Goal: Task Accomplishment & Management: Manage account settings

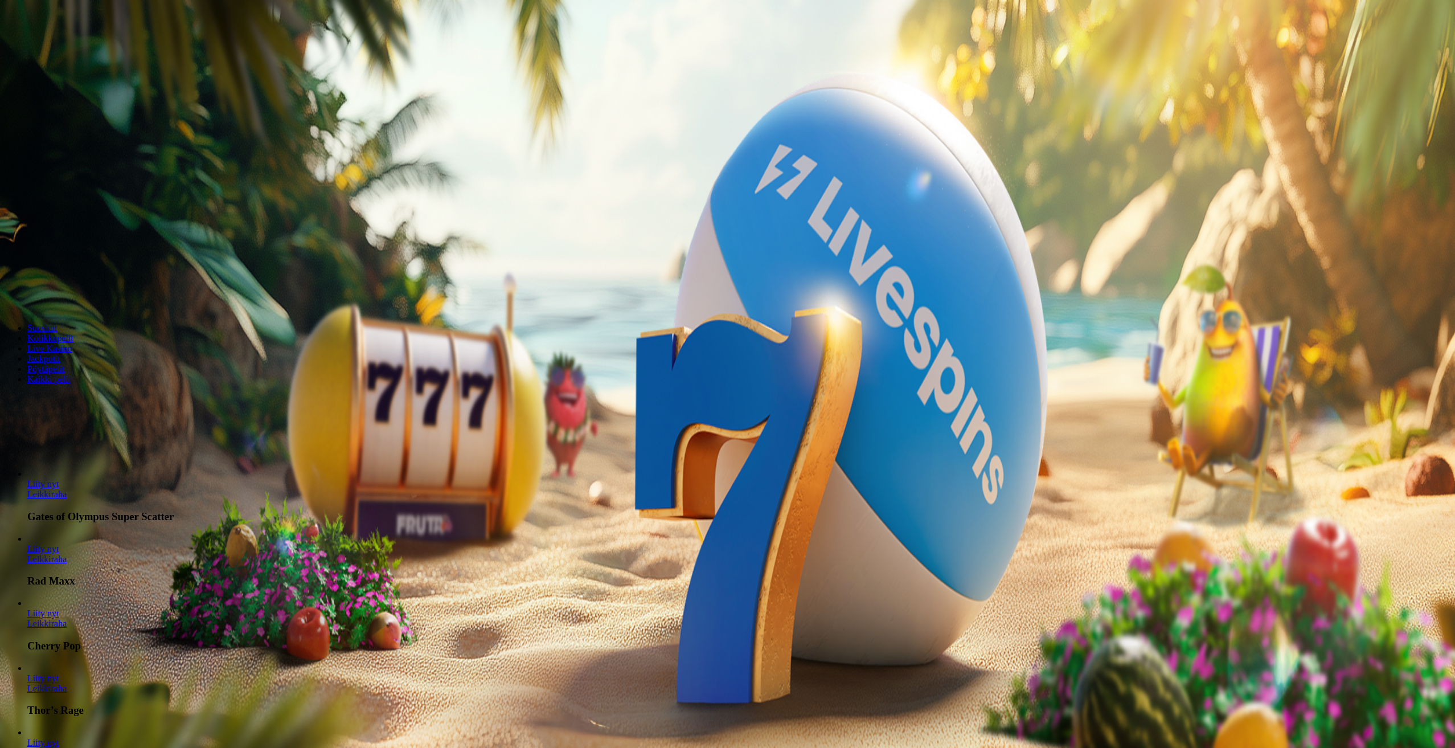
click at [73, 46] on span "Kirjaudu" at bounding box center [79, 41] width 28 height 9
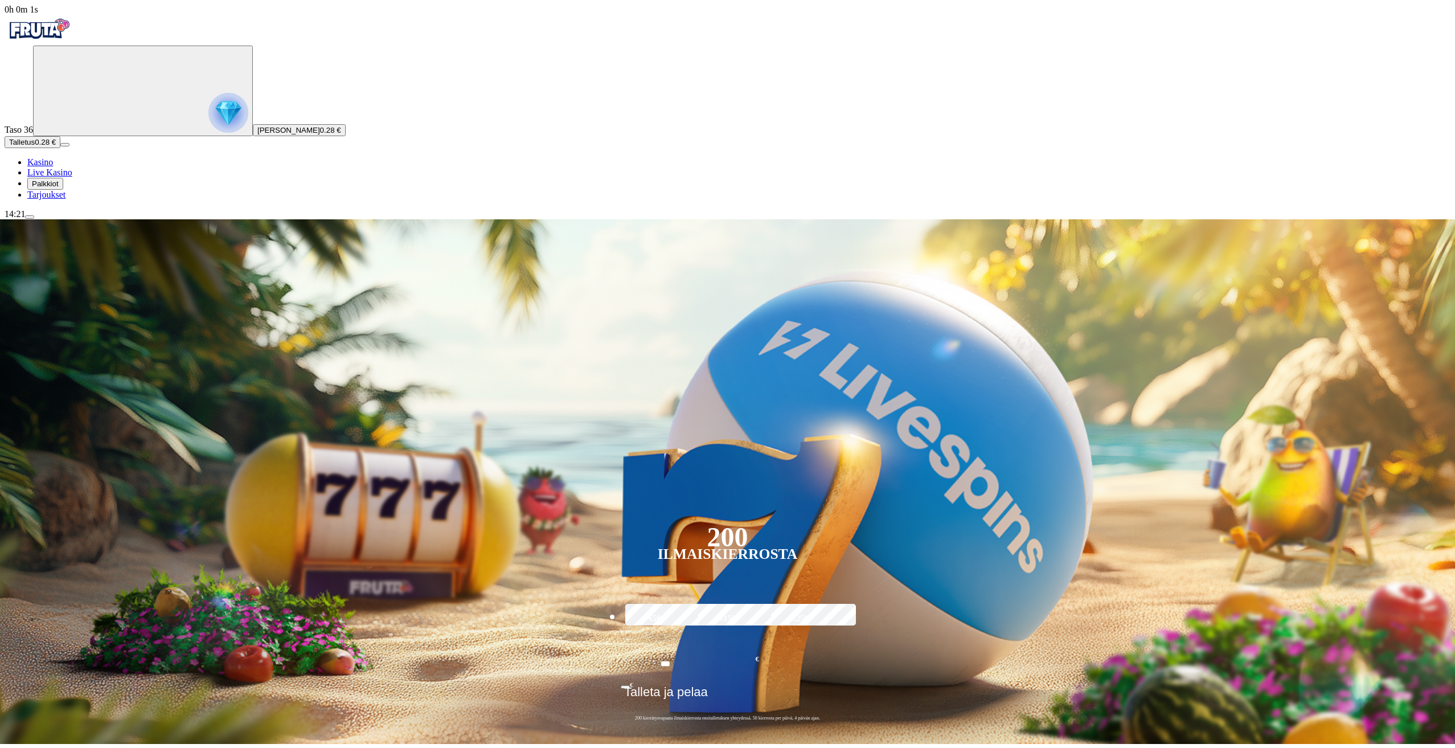
click at [63, 190] on button "Palkkiot" at bounding box center [45, 184] width 36 height 12
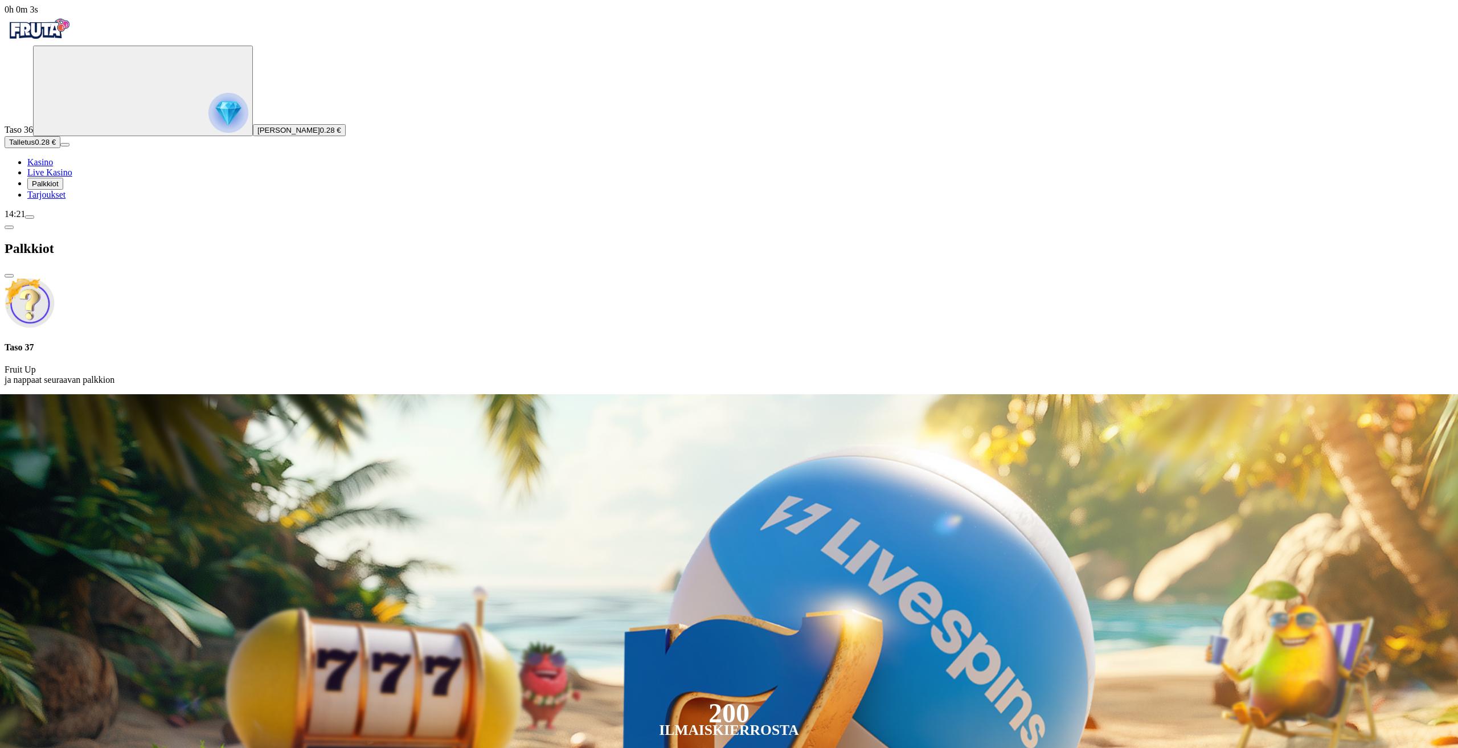
click at [35, 146] on span "Talletus" at bounding box center [22, 142] width 26 height 9
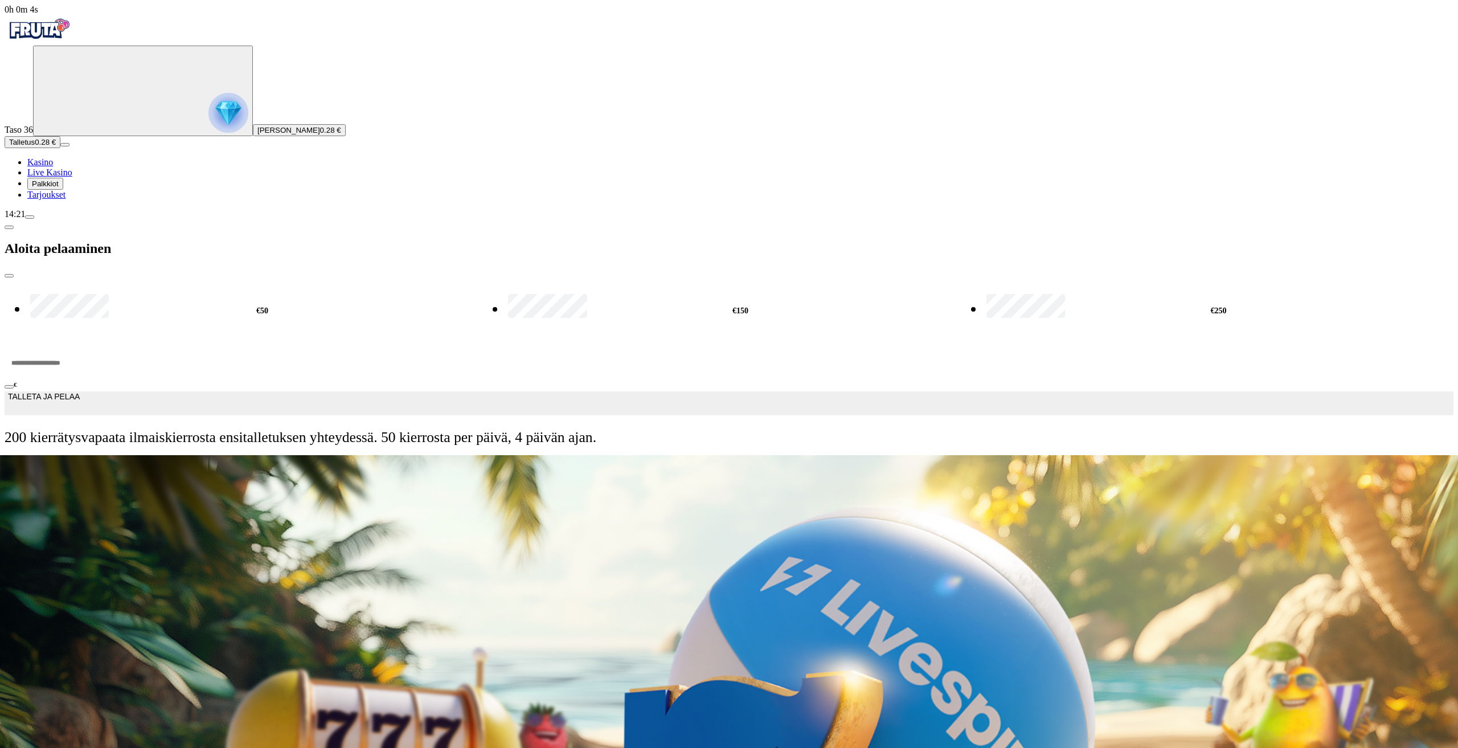
click at [81, 346] on input "***" at bounding box center [43, 363] width 77 height 34
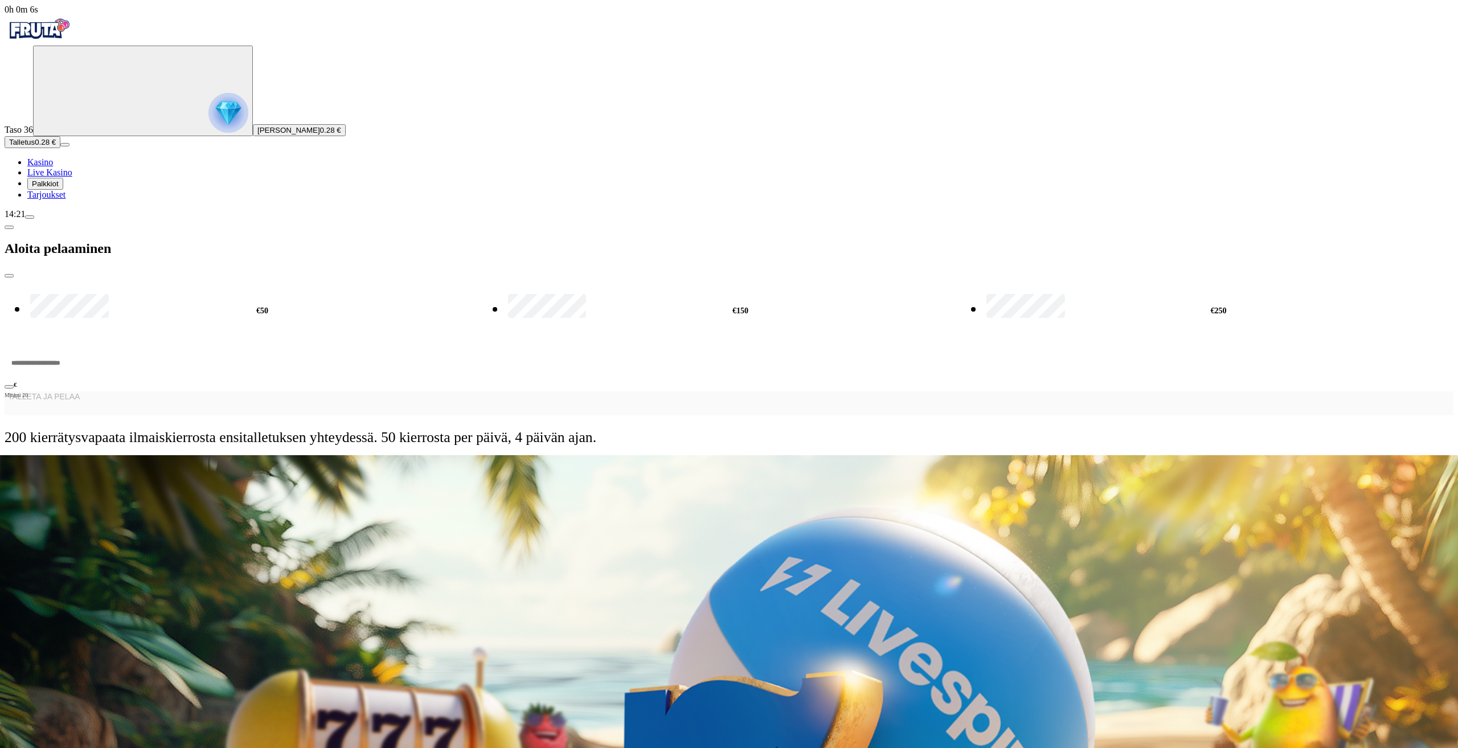
type input "*"
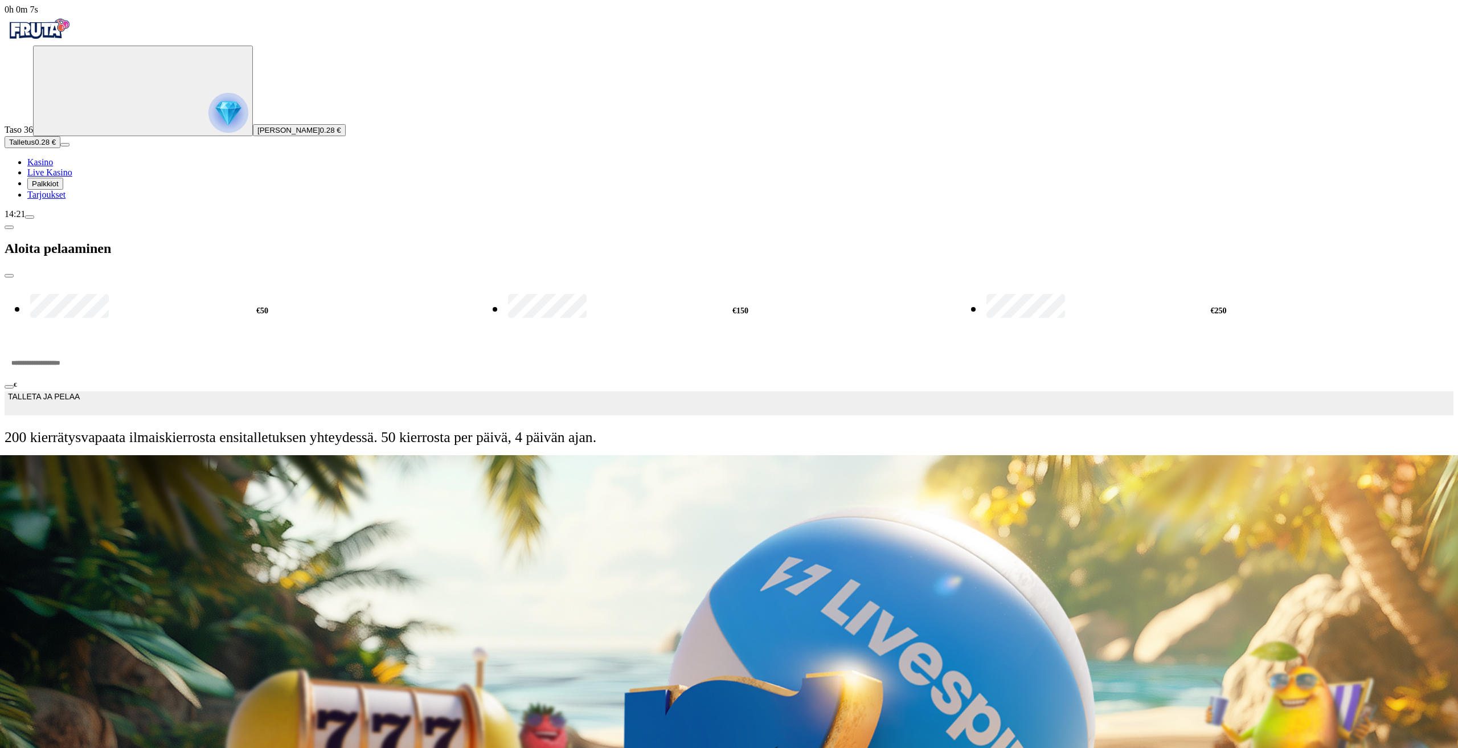
type input "**"
click at [243, 278] on form "€50 €150 €250 ** € TALLETA JA PELAA 200 kierrätysvapaata ilmaiskierrosta ensita…" at bounding box center [729, 366] width 1449 height 177
click at [80, 392] on span "TALLETA JA PELAA" at bounding box center [44, 403] width 72 height 23
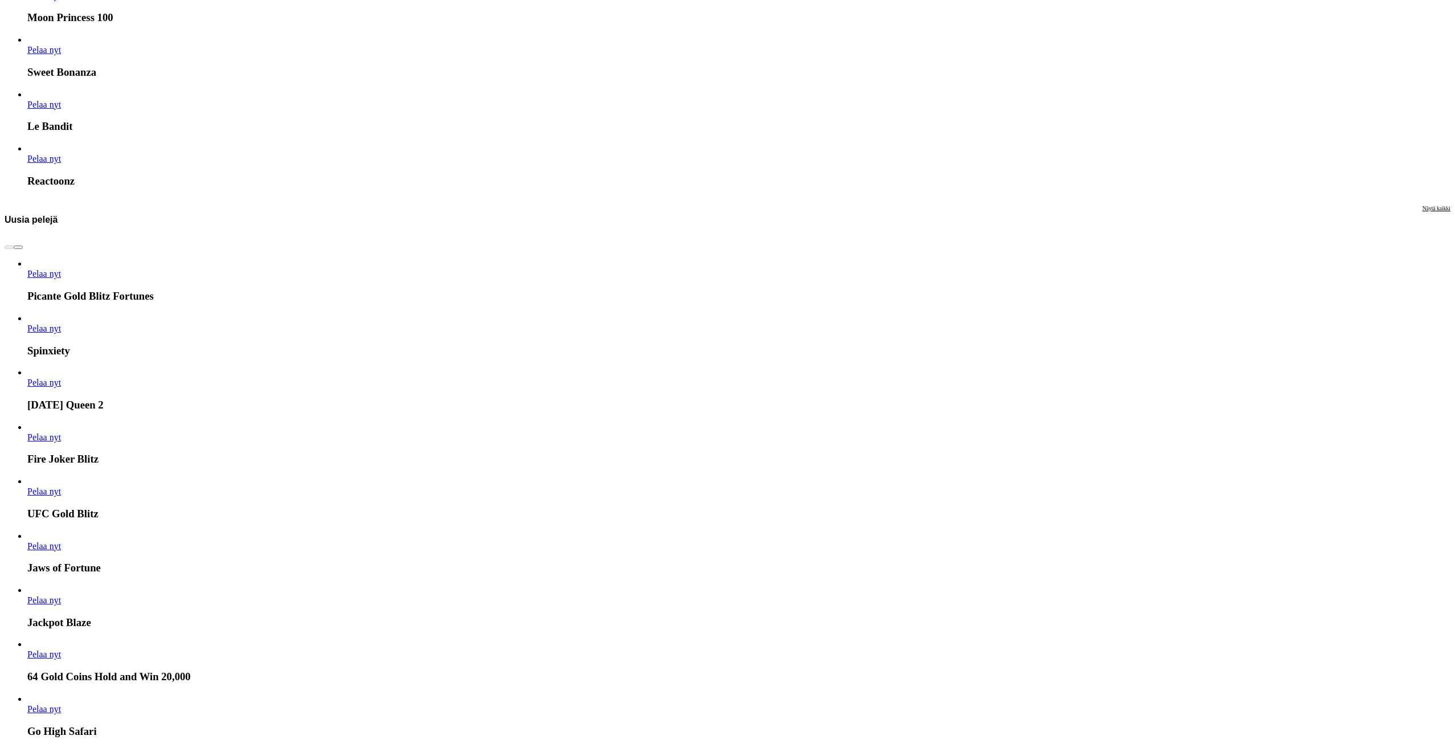
scroll to position [1936, 0]
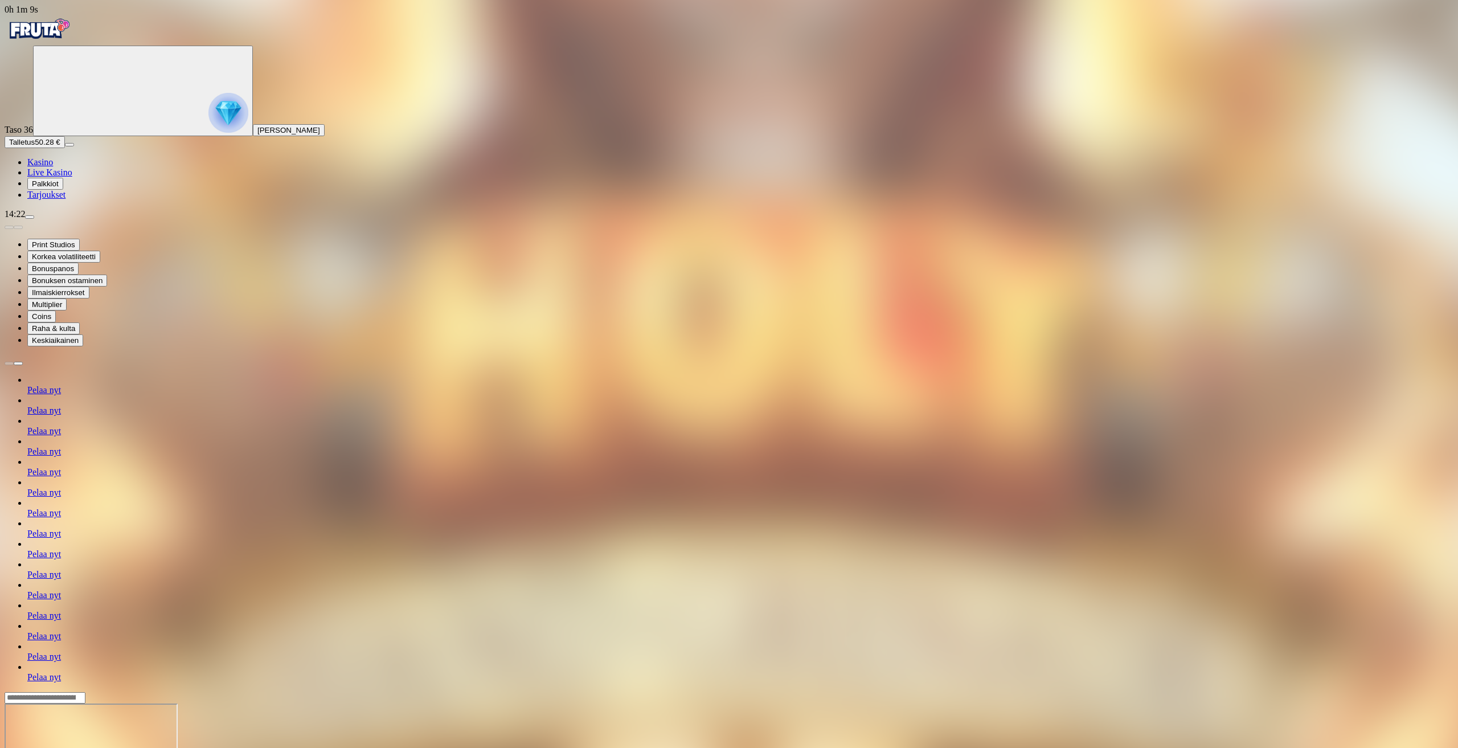
click at [1379, 691] on div at bounding box center [729, 747] width 1449 height 112
click at [56, 43] on img "Primary" at bounding box center [39, 29] width 68 height 28
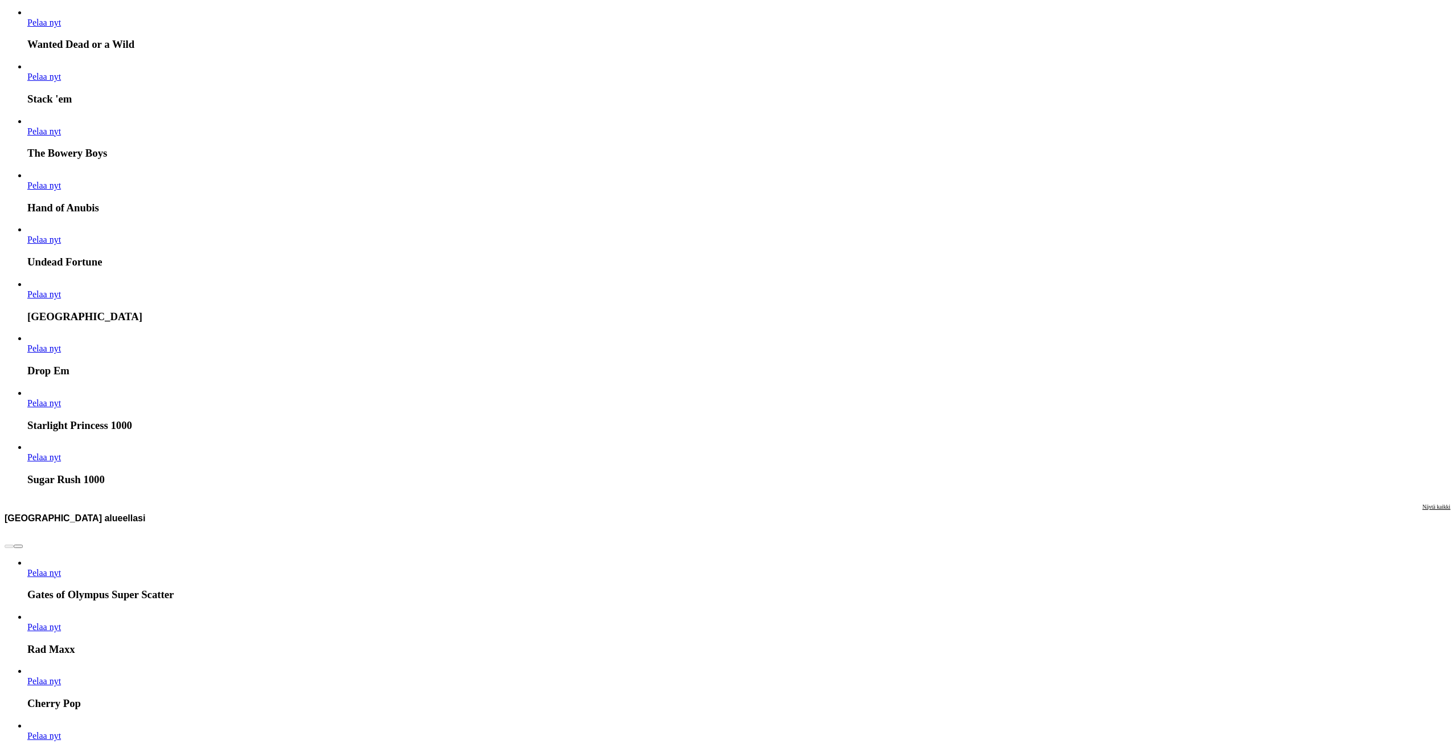
scroll to position [1139, 0]
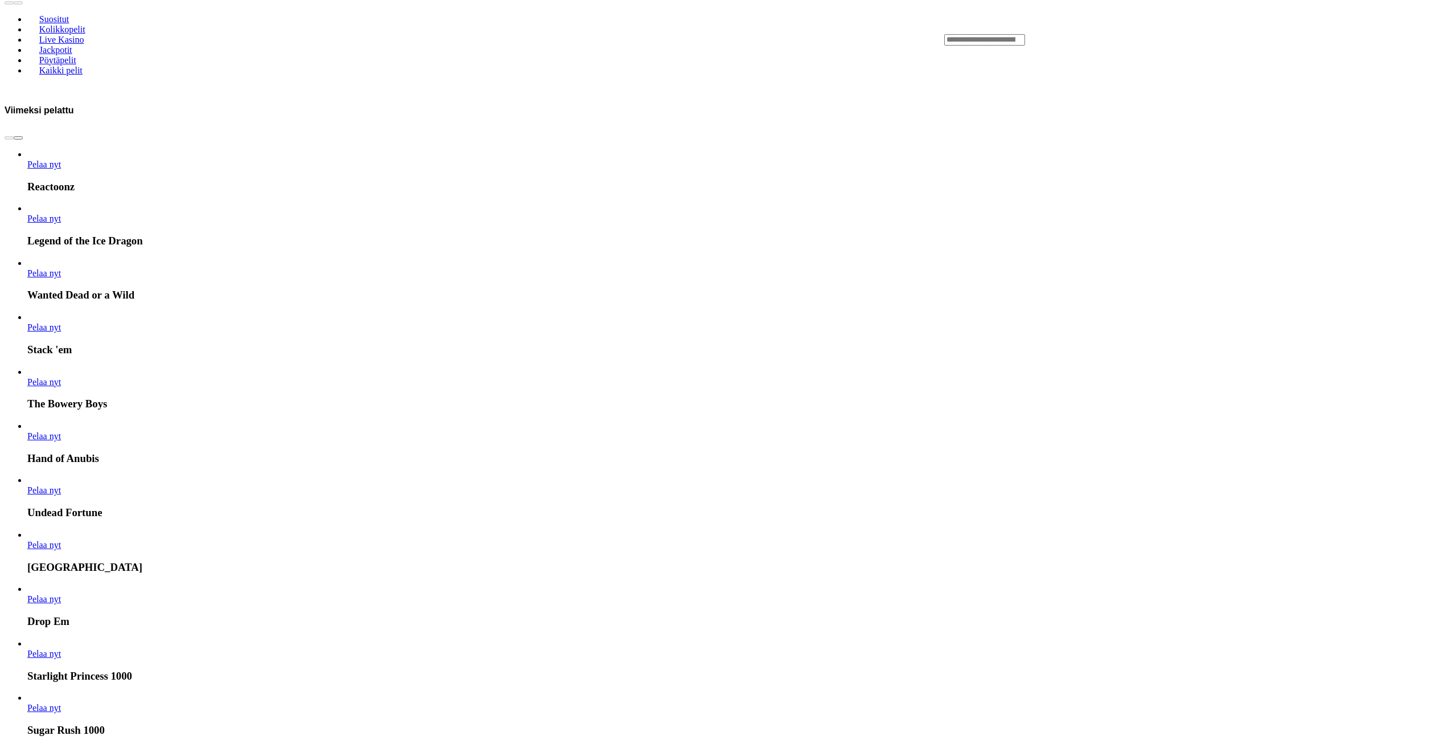
scroll to position [569, 0]
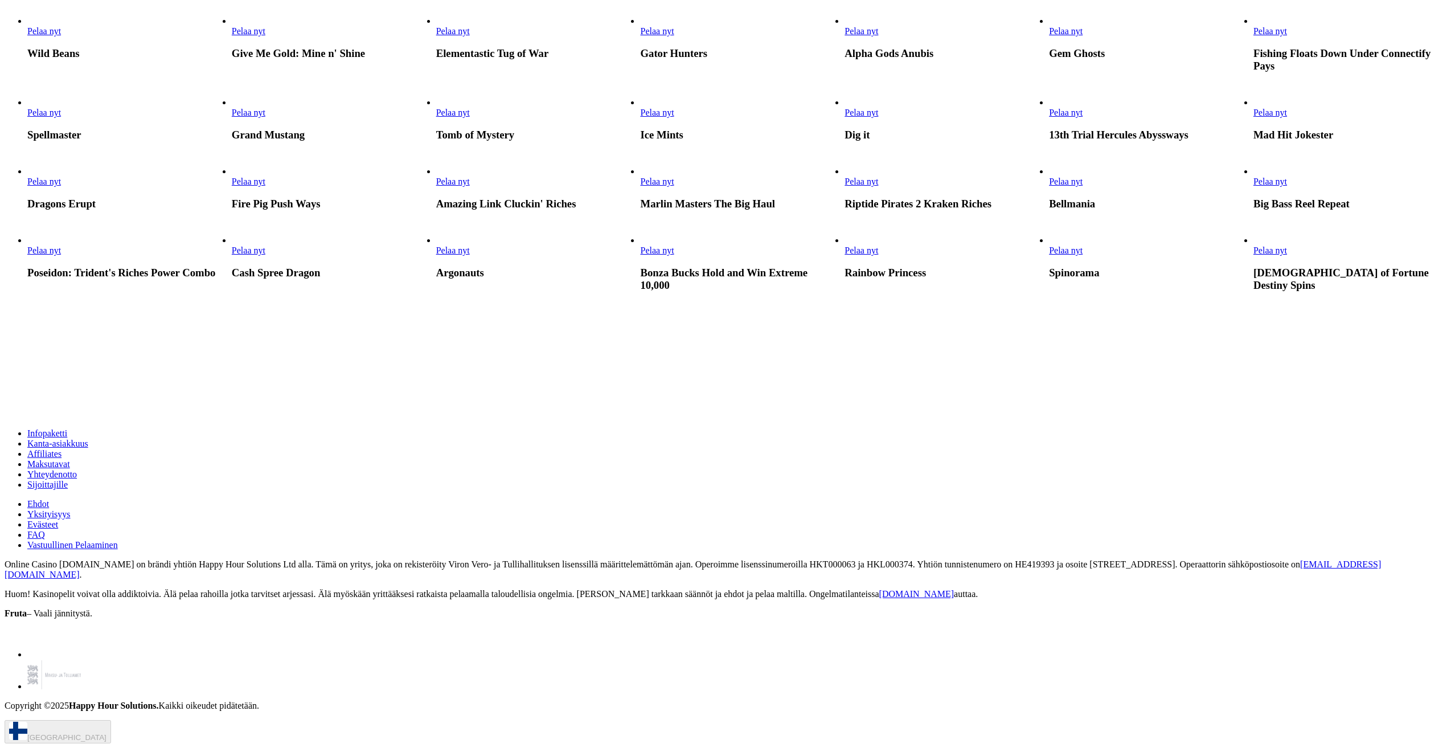
scroll to position [911, 0]
click at [674, 36] on link "Pelaa nyt" at bounding box center [657, 31] width 34 height 10
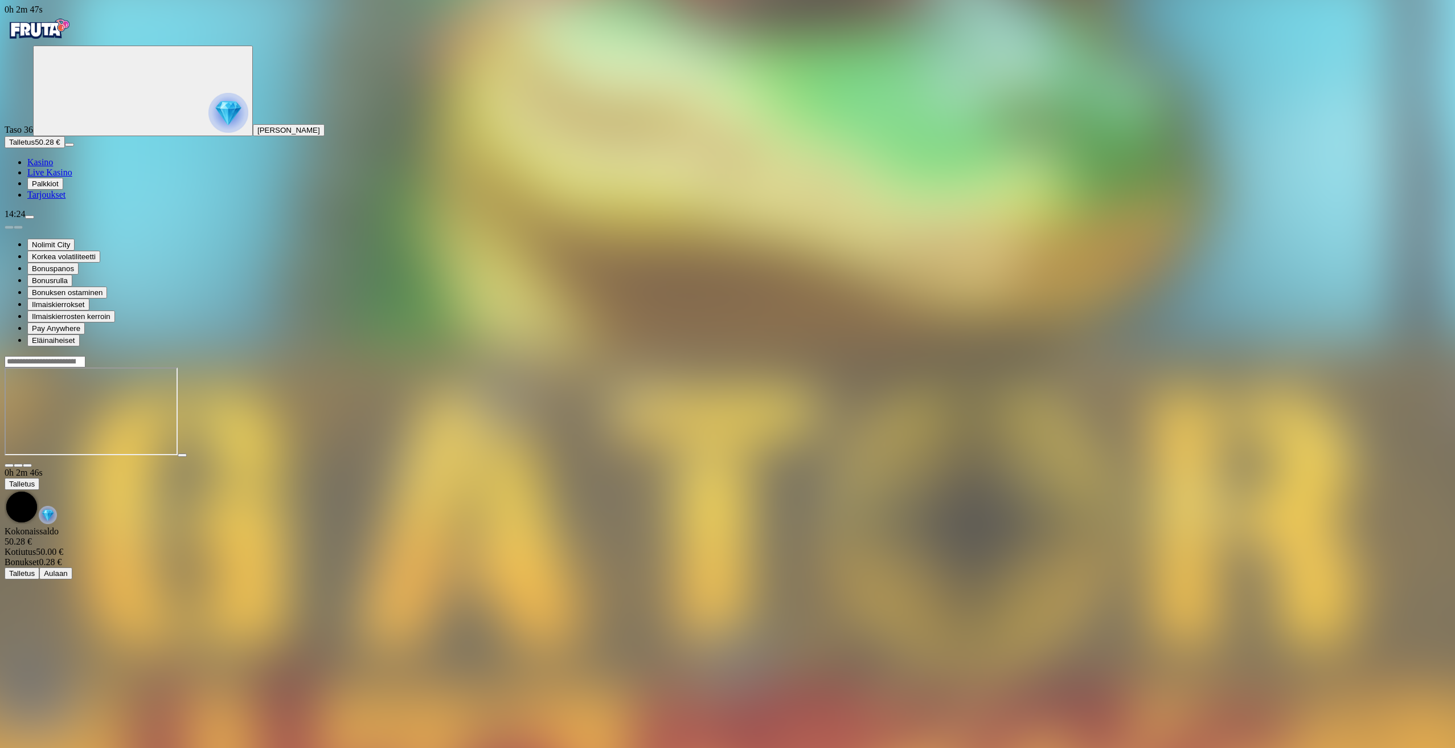
click at [71, 39] on img "Primary" at bounding box center [39, 29] width 68 height 28
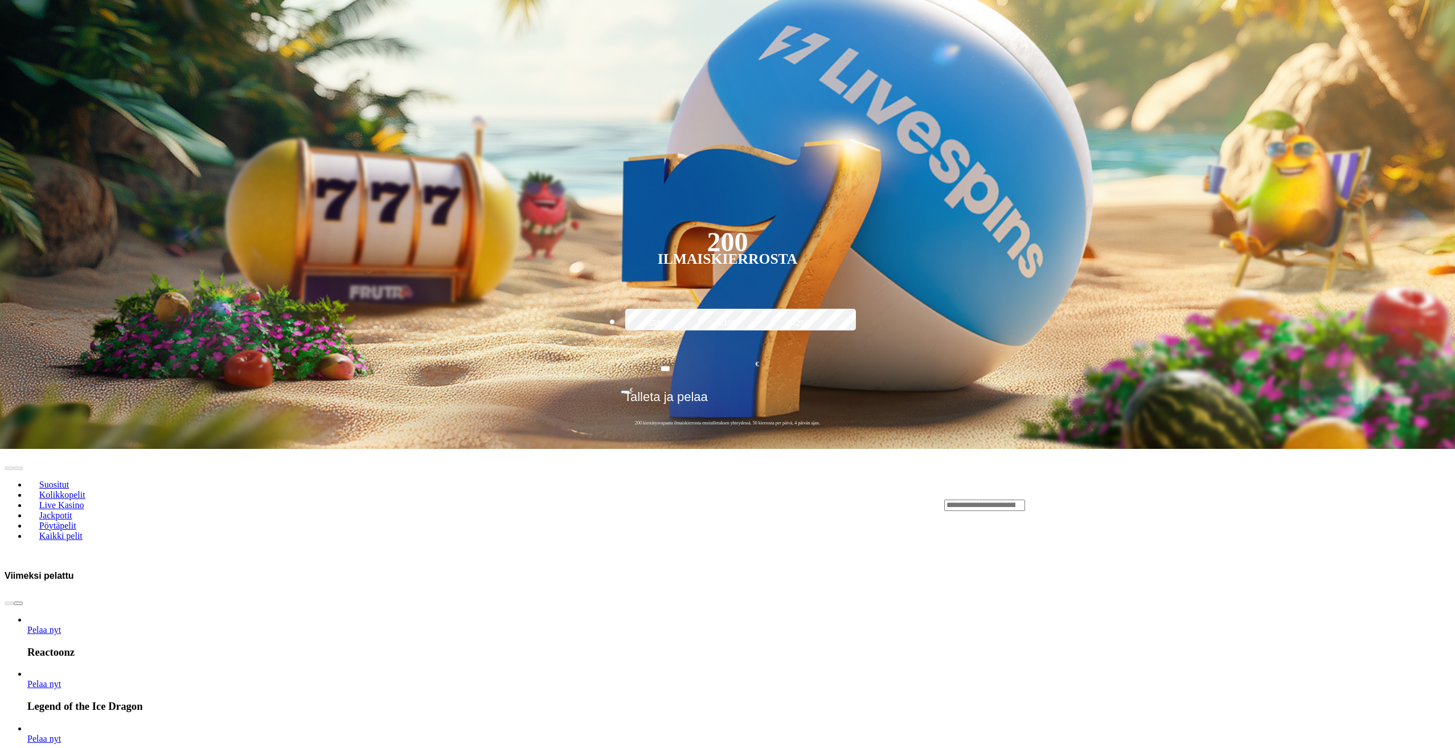
scroll to position [626, 0]
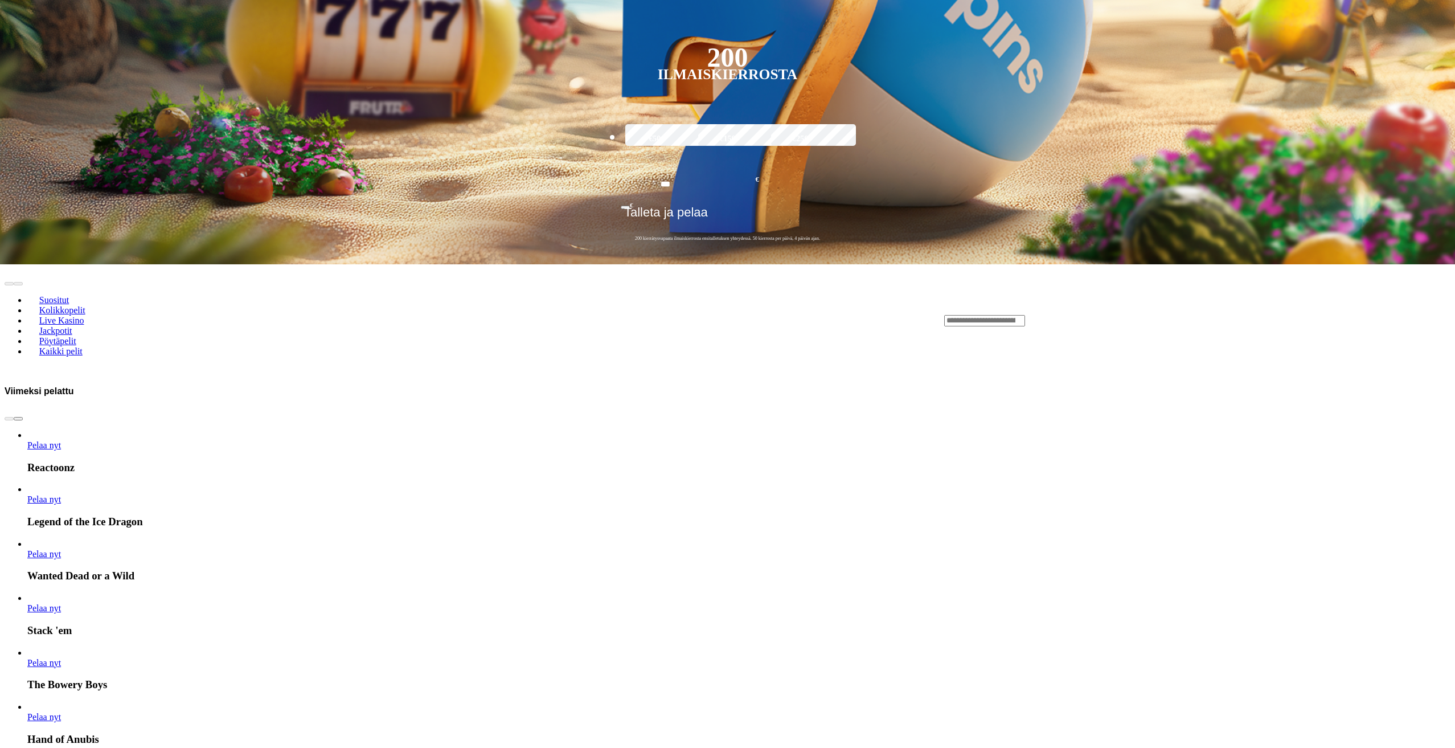
scroll to position [285, 0]
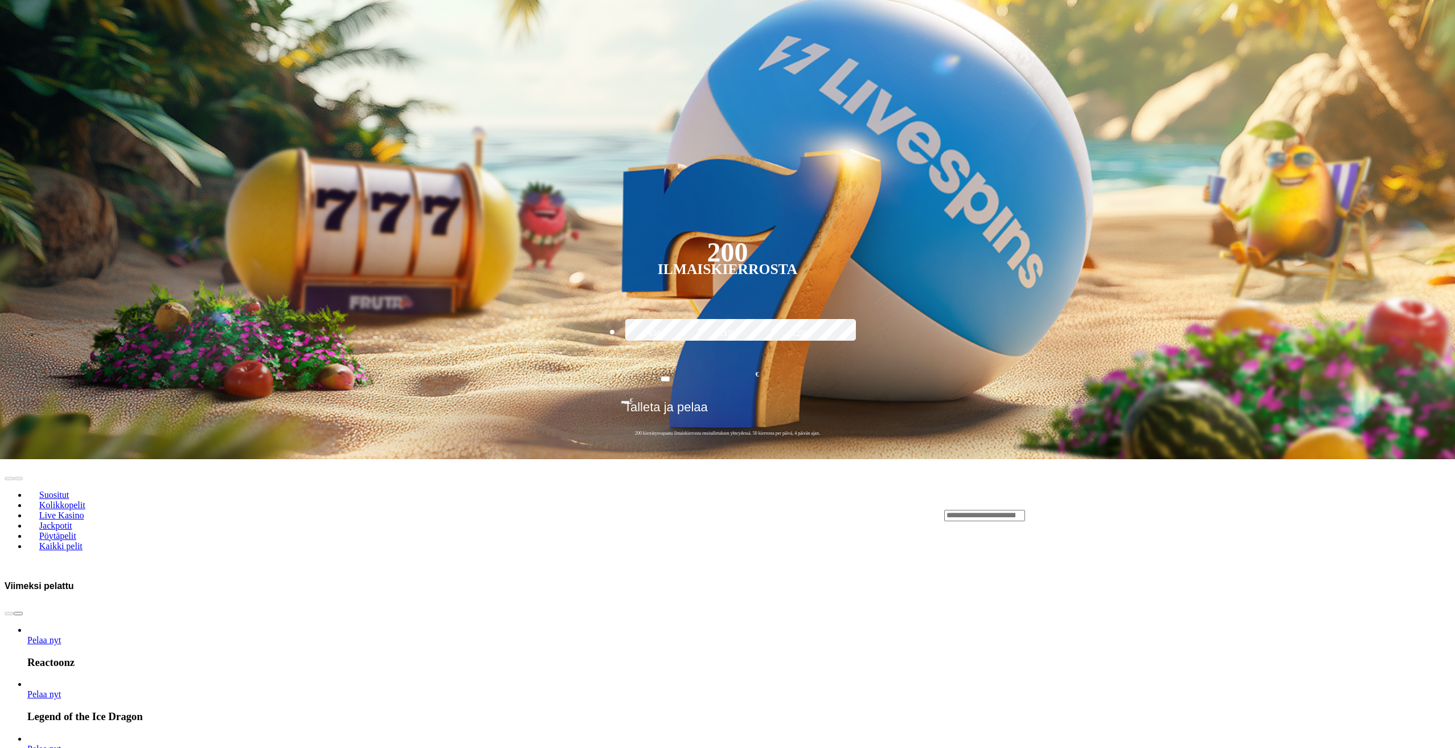
click at [18, 613] on span "chevron-right icon" at bounding box center [18, 613] width 0 height 0
click at [23, 612] on button "next slide" at bounding box center [18, 613] width 9 height 3
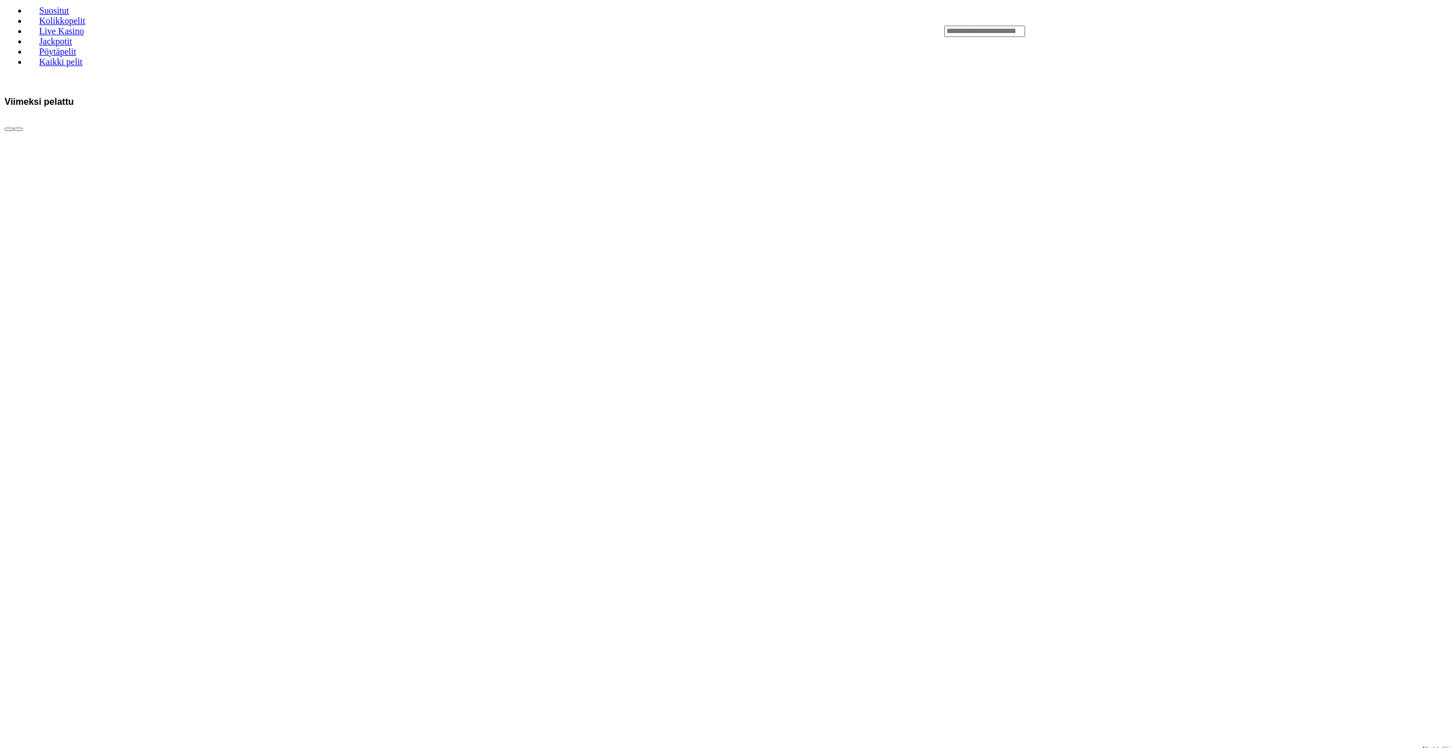
scroll to position [740, 0]
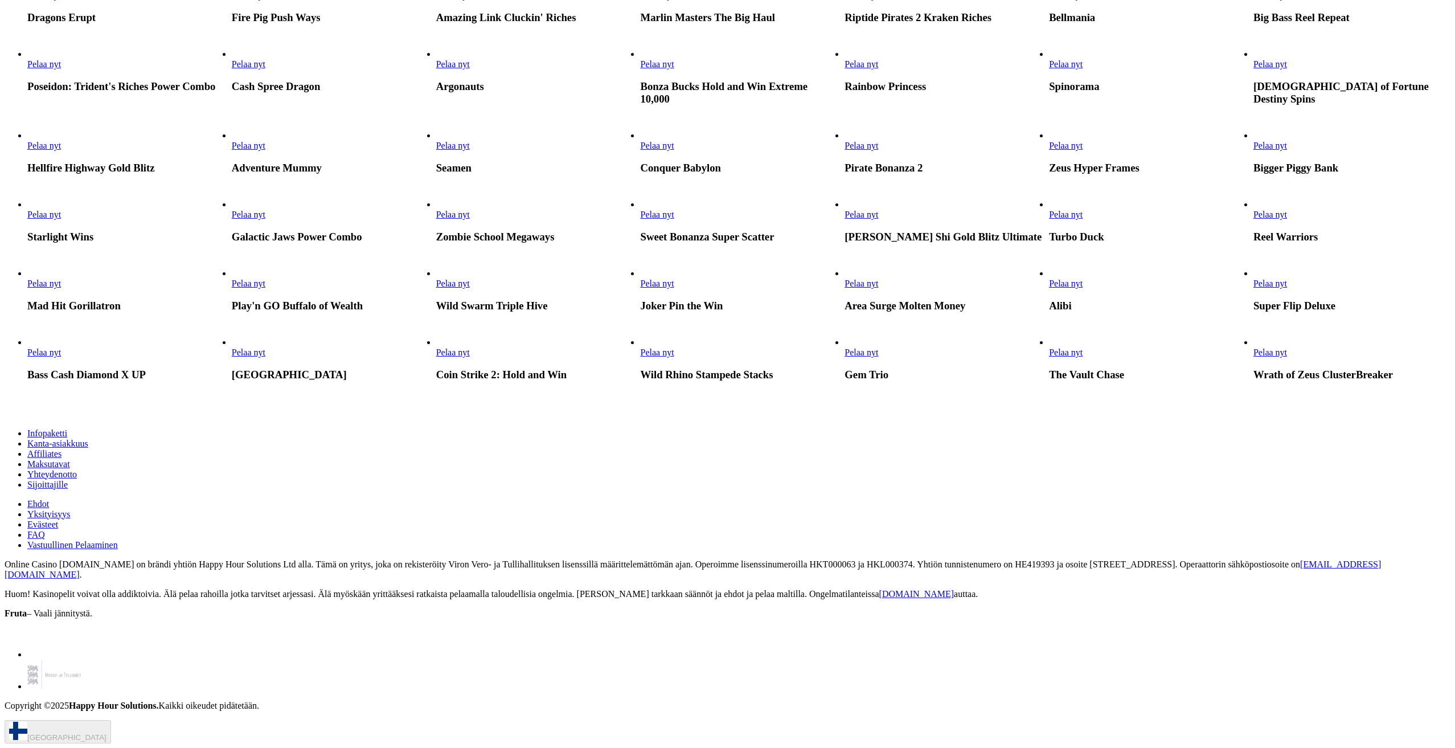
scroll to position [2221, 0]
drag, startPoint x: 1237, startPoint y: 627, endPoint x: 1228, endPoint y: 566, distance: 61.5
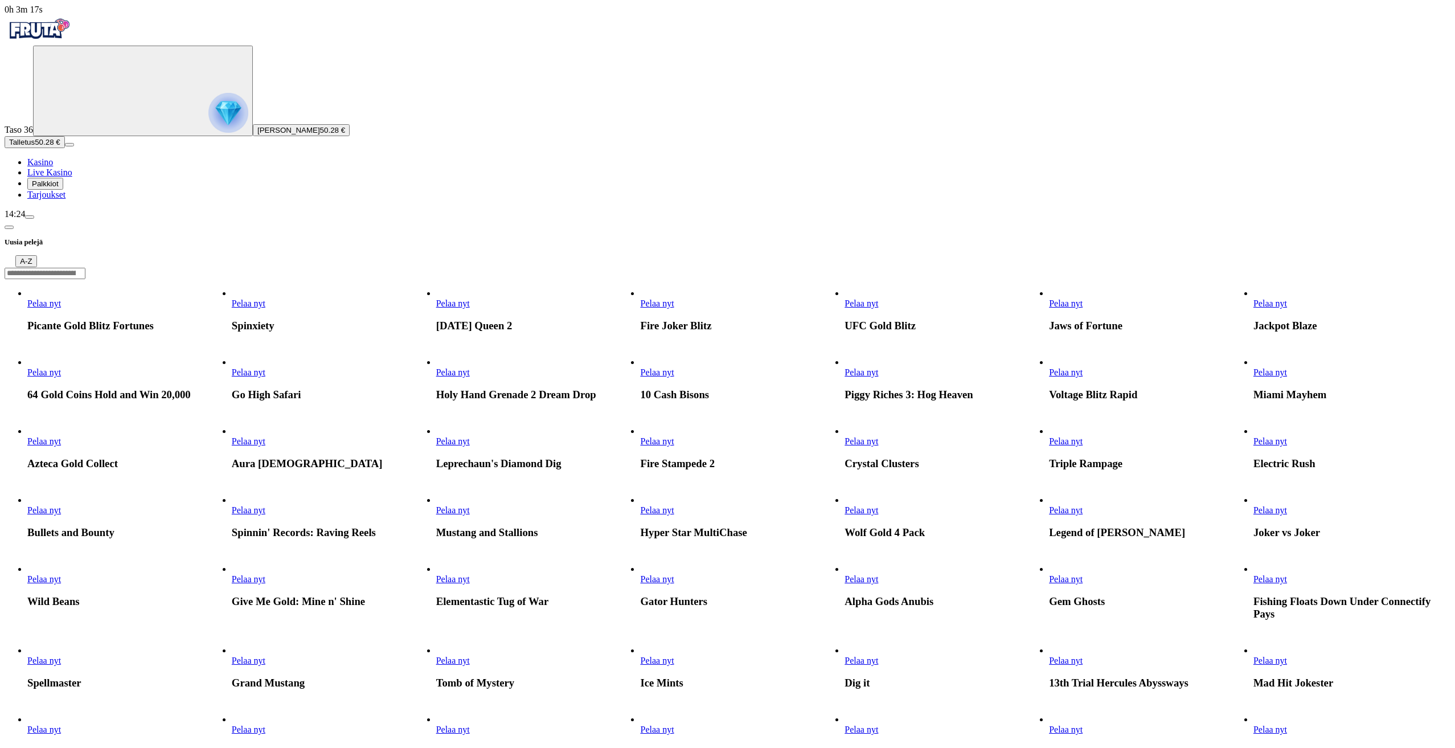
click at [1215, 267] on div at bounding box center [728, 273] width 1446 height 12
click at [1216, 267] on div at bounding box center [728, 273] width 1446 height 12
click at [1208, 267] on div at bounding box center [728, 273] width 1446 height 12
click at [1211, 267] on div at bounding box center [728, 273] width 1446 height 12
click at [1203, 267] on div at bounding box center [728, 273] width 1446 height 12
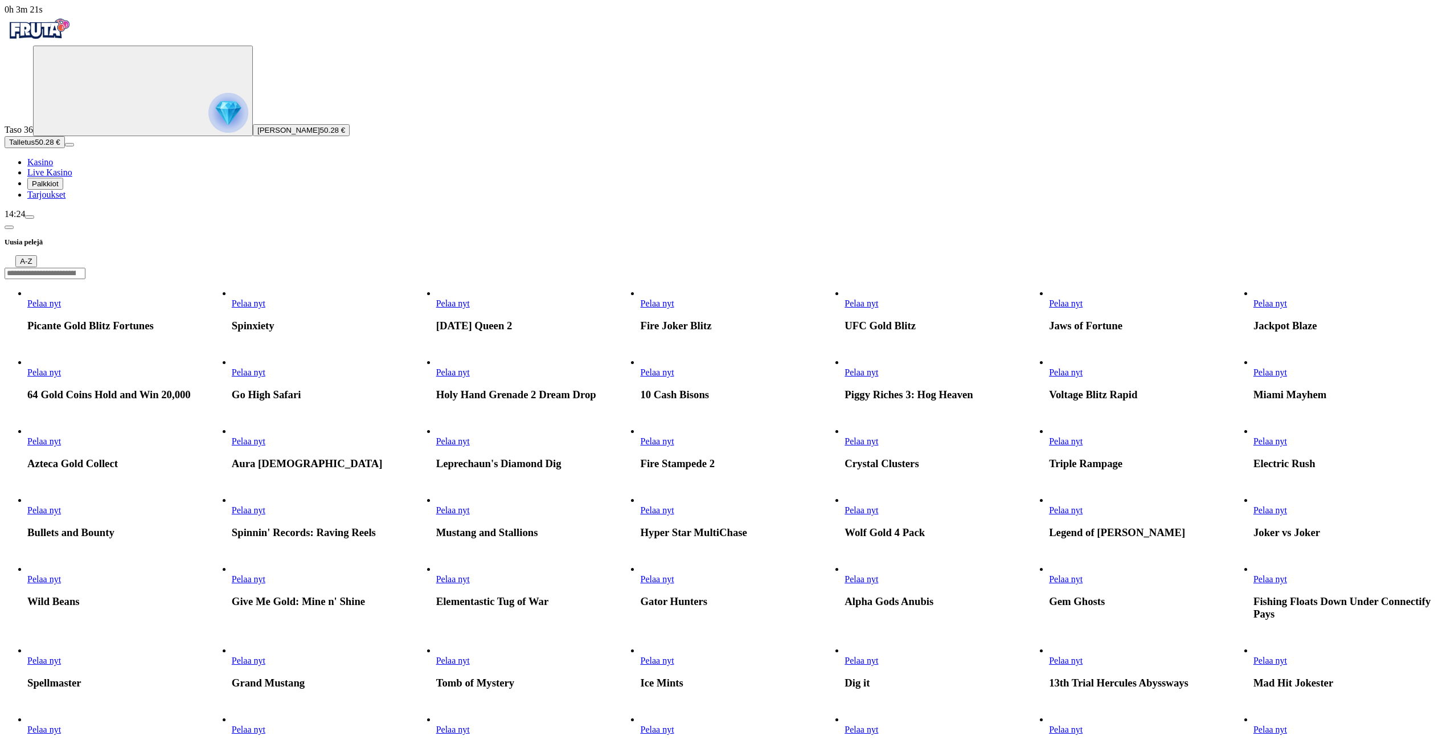
click at [85, 268] on input "Search" at bounding box center [45, 273] width 81 height 11
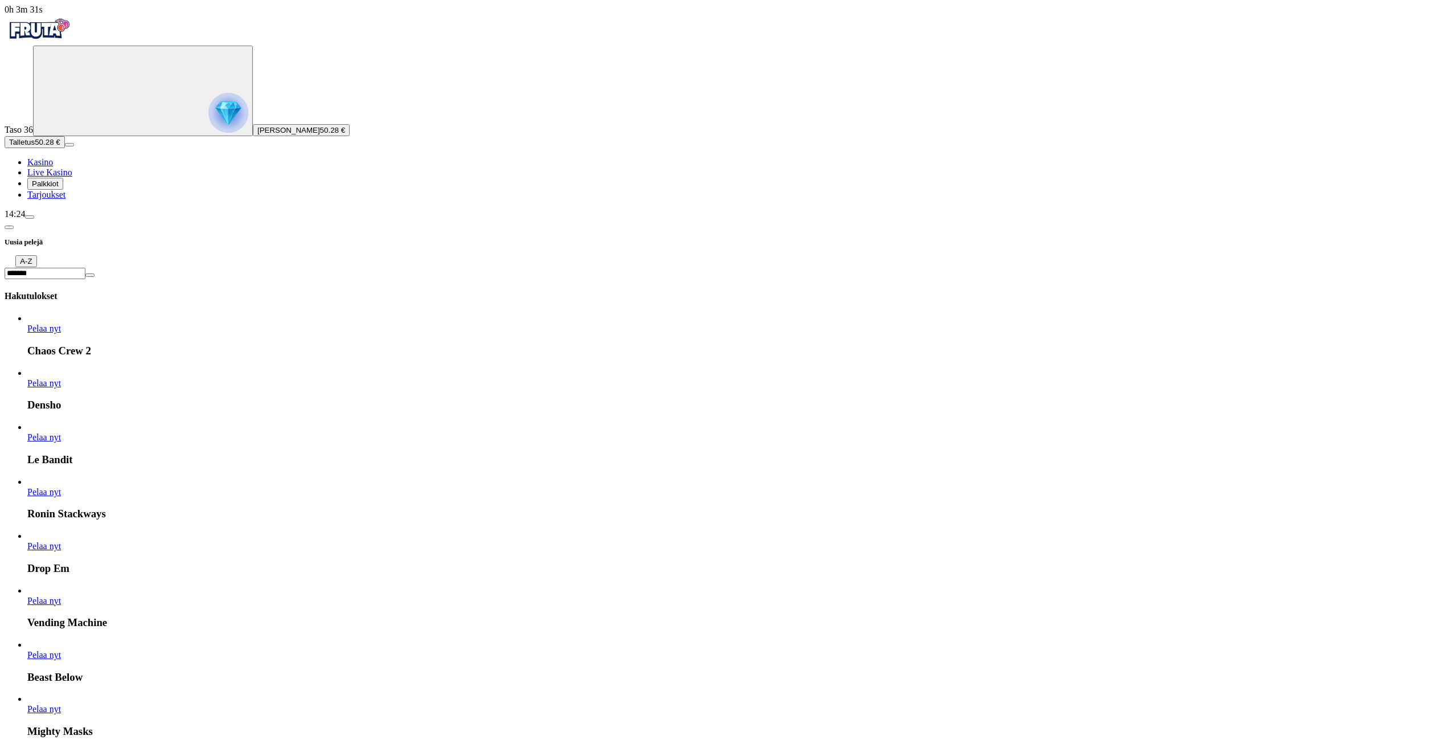
scroll to position [3293, 0]
type input "*******"
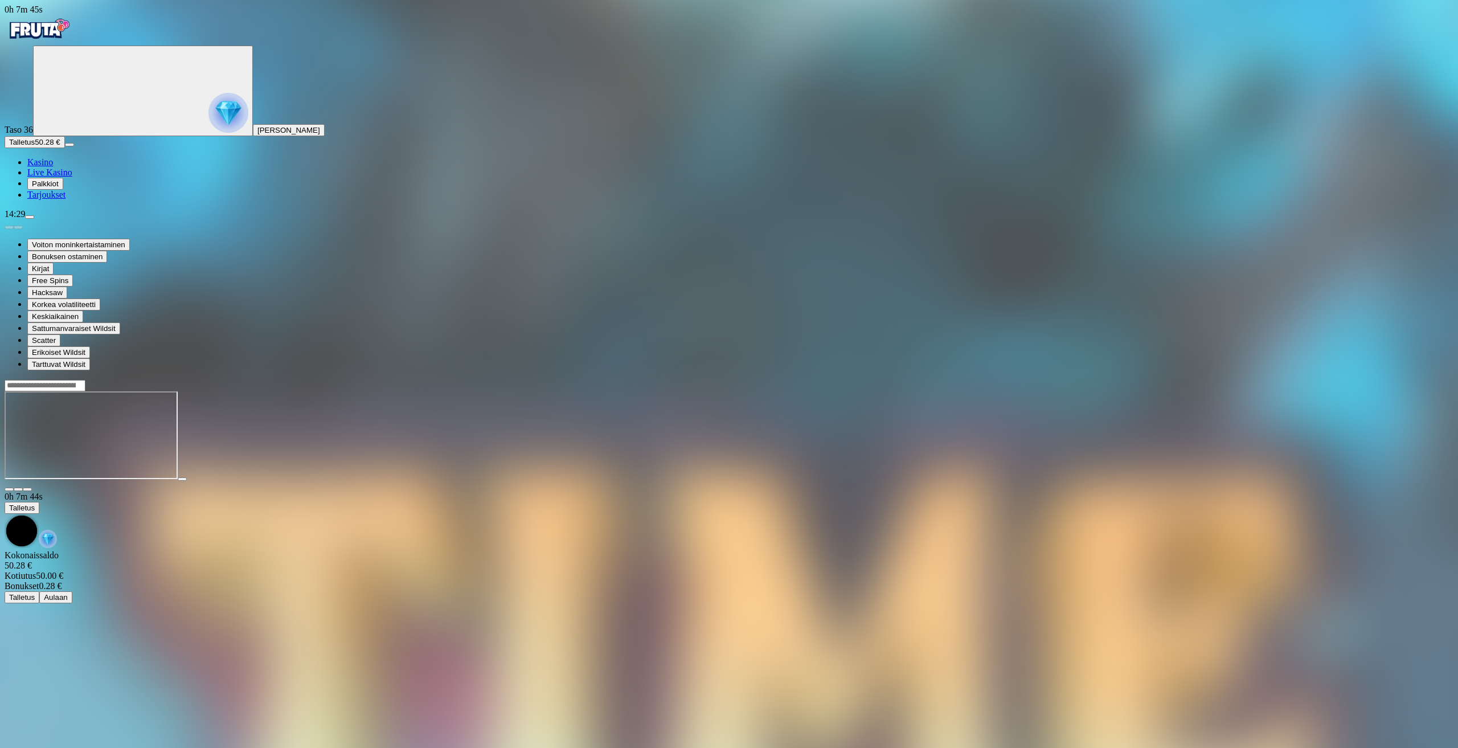
click at [9, 489] on span "close icon" at bounding box center [9, 489] width 0 height 0
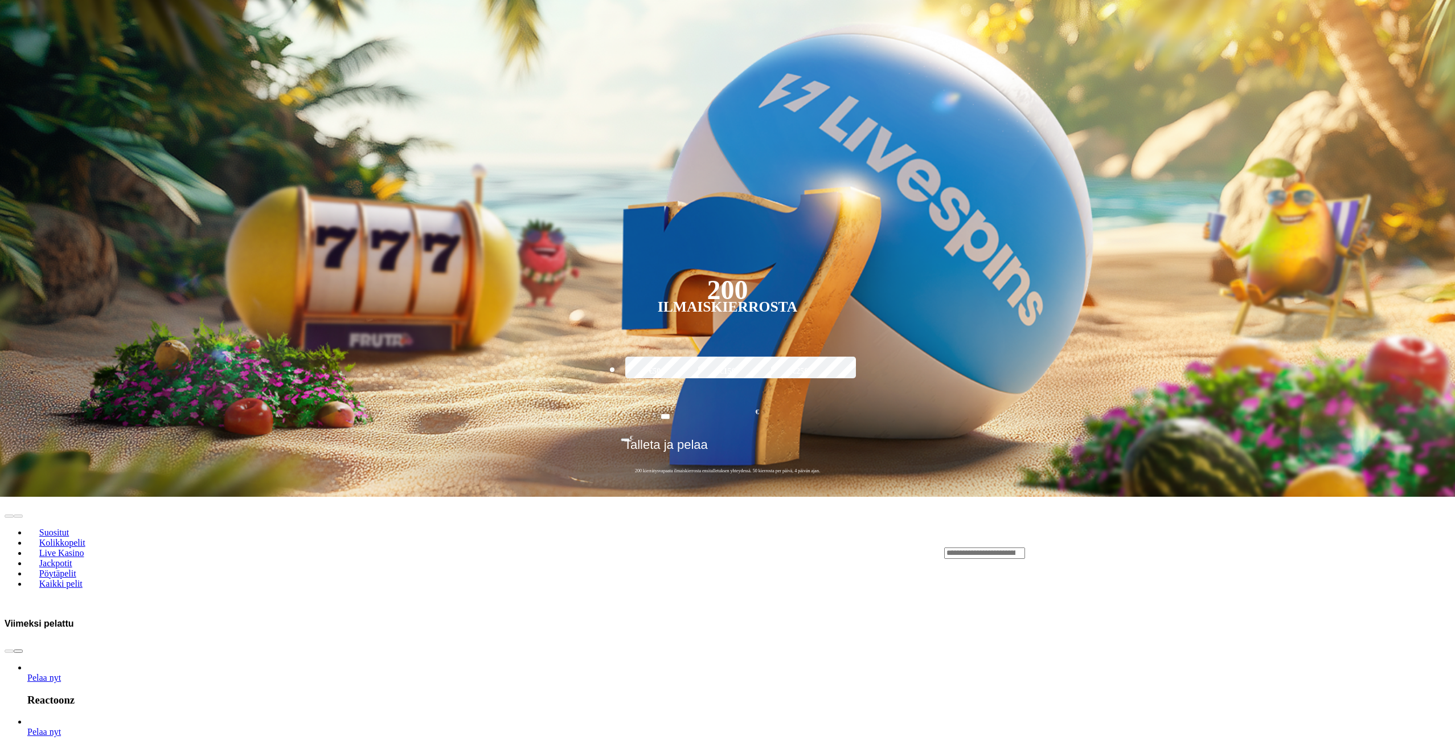
scroll to position [285, 0]
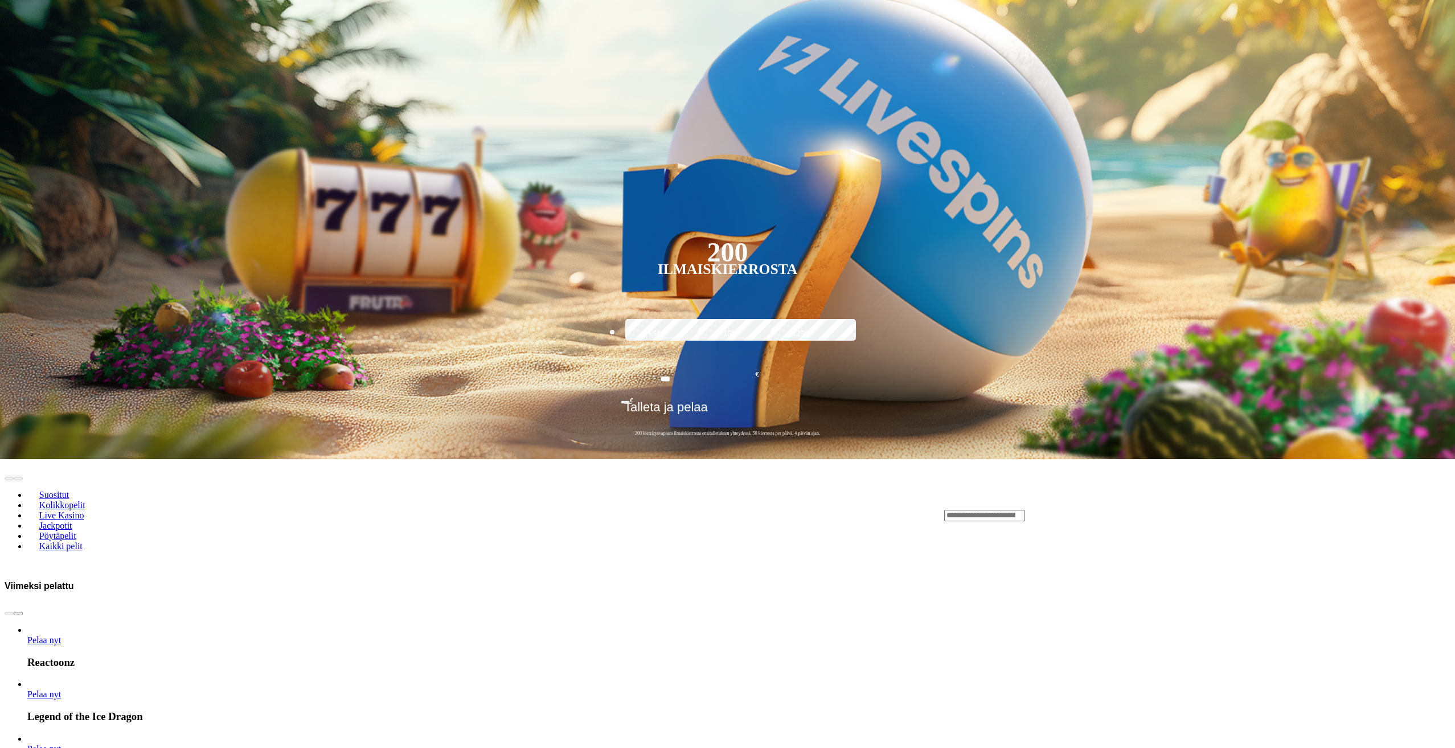
click at [61, 744] on link "Pelaa nyt" at bounding box center [44, 749] width 34 height 10
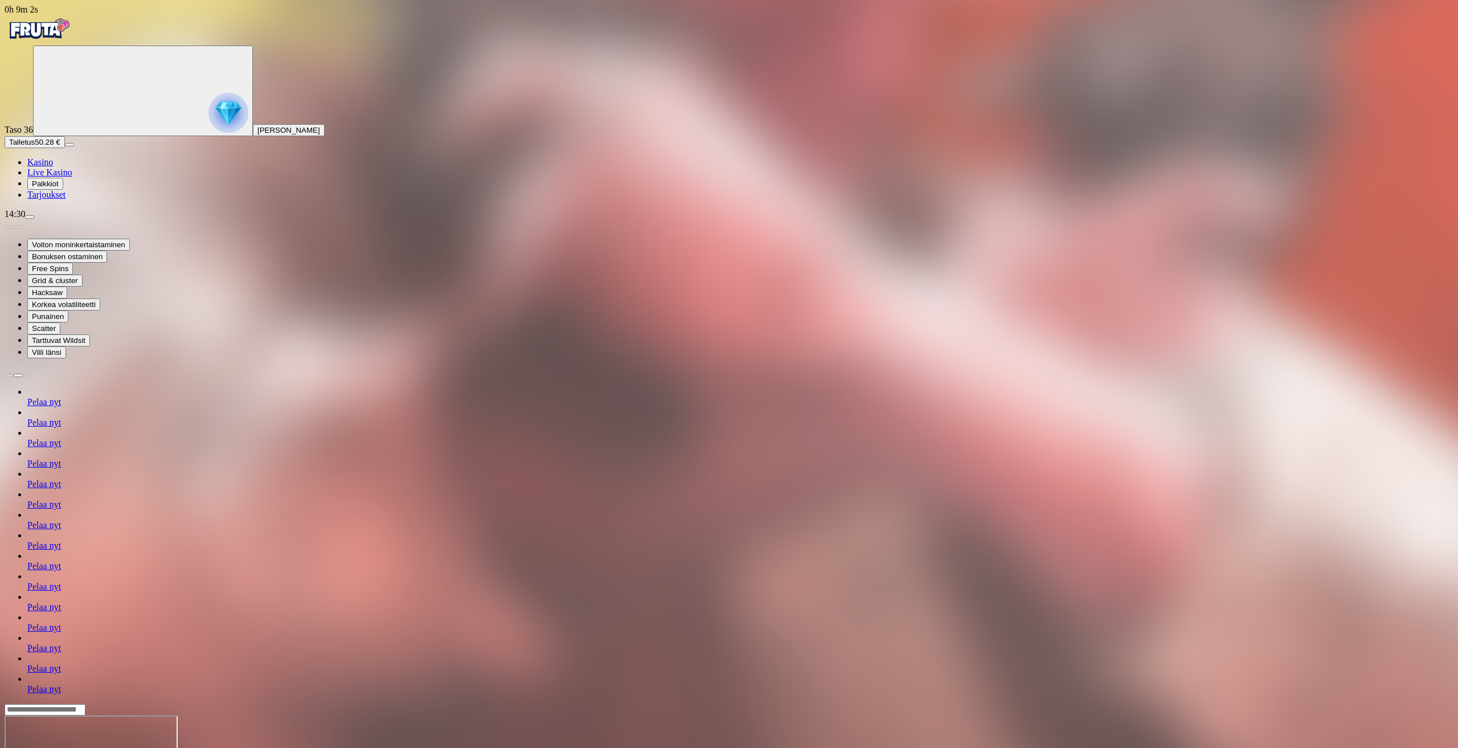
click at [1127, 703] on header at bounding box center [729, 709] width 1449 height 12
click at [85, 704] on input "Search" at bounding box center [45, 709] width 81 height 11
type input "**********"
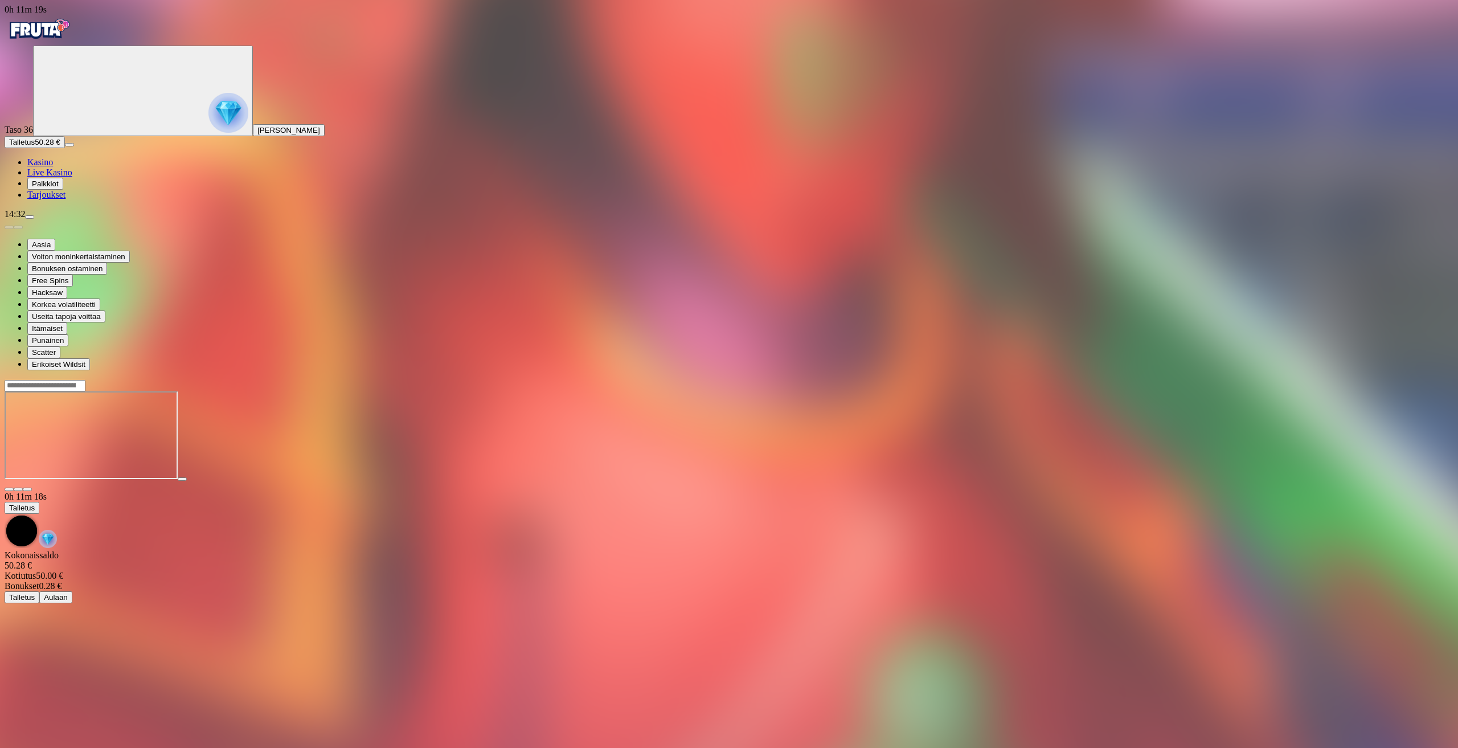
click at [27, 167] on span "diamond icon" at bounding box center [27, 162] width 0 height 10
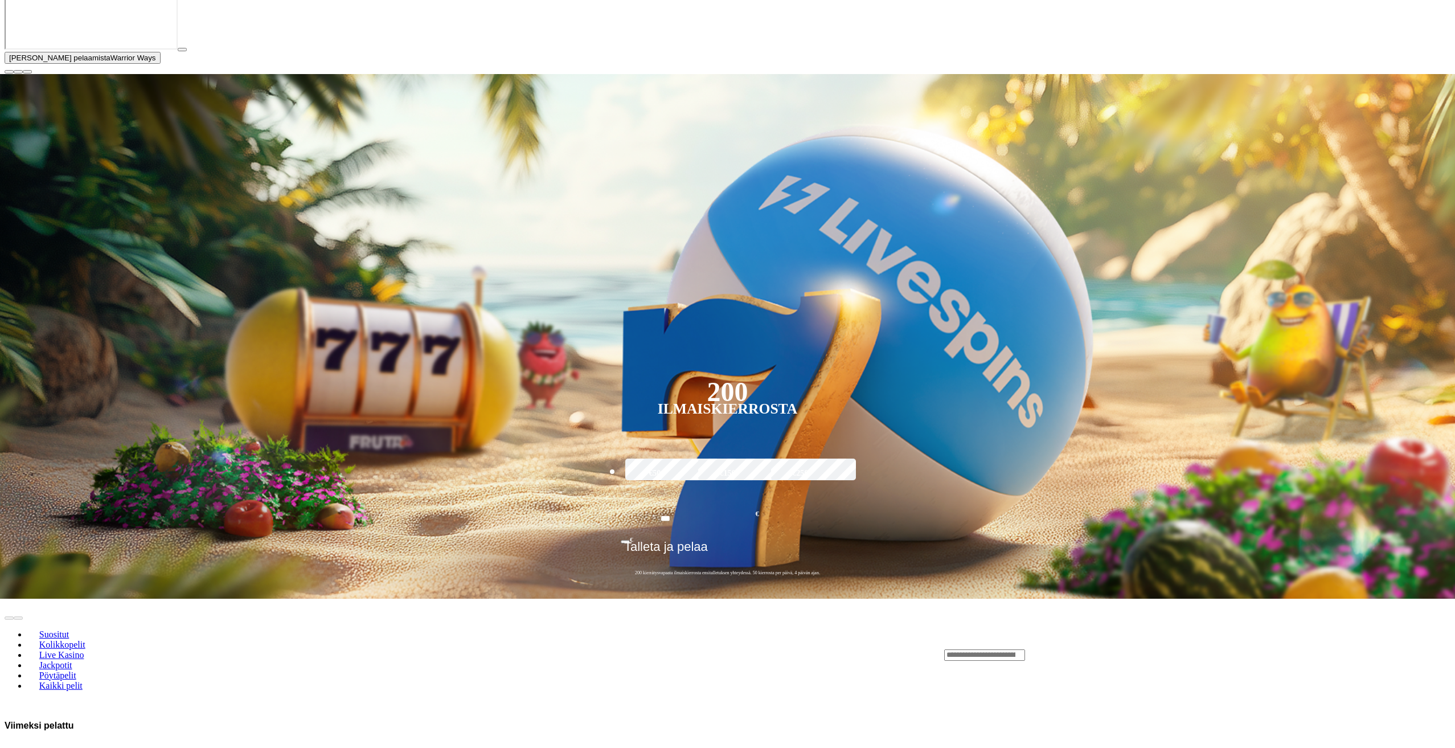
scroll to position [285, 0]
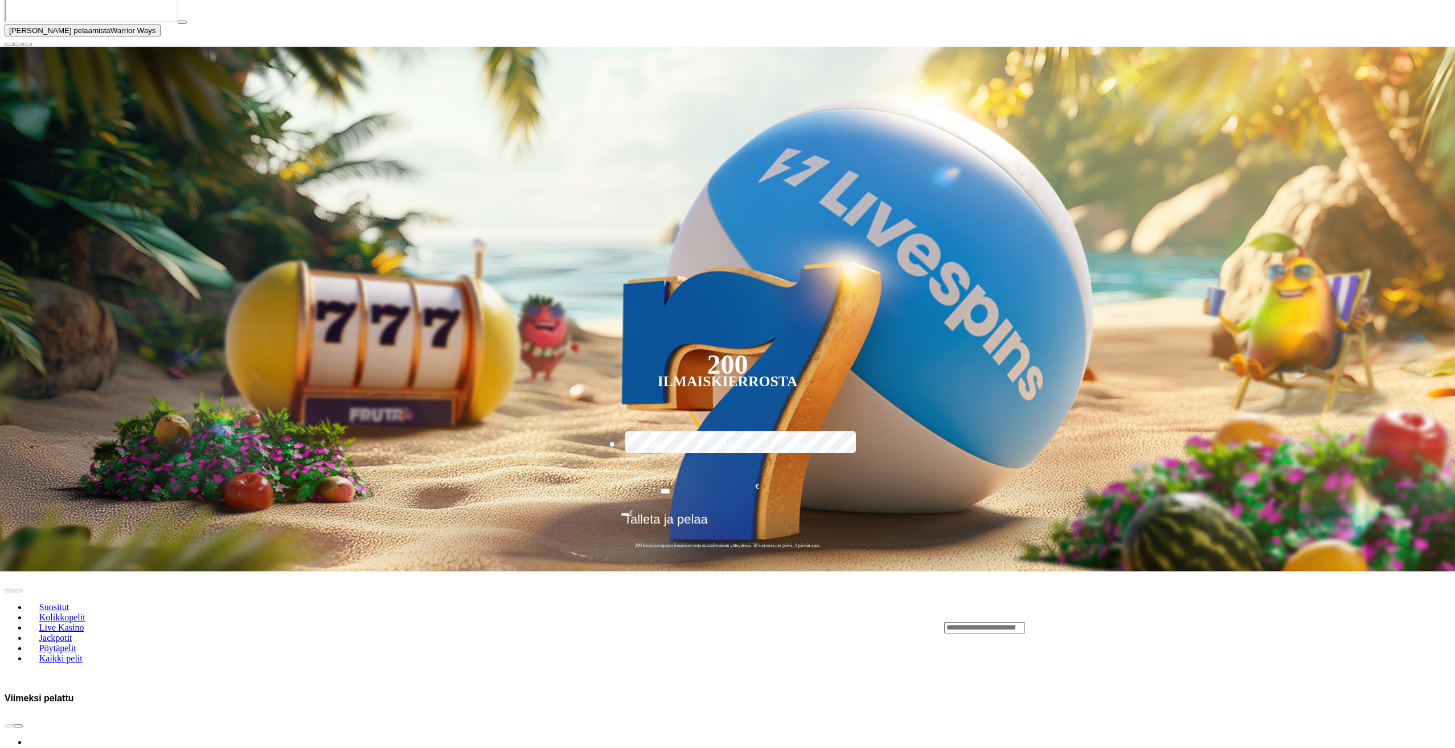
click at [14, 46] on button "button" at bounding box center [9, 44] width 9 height 3
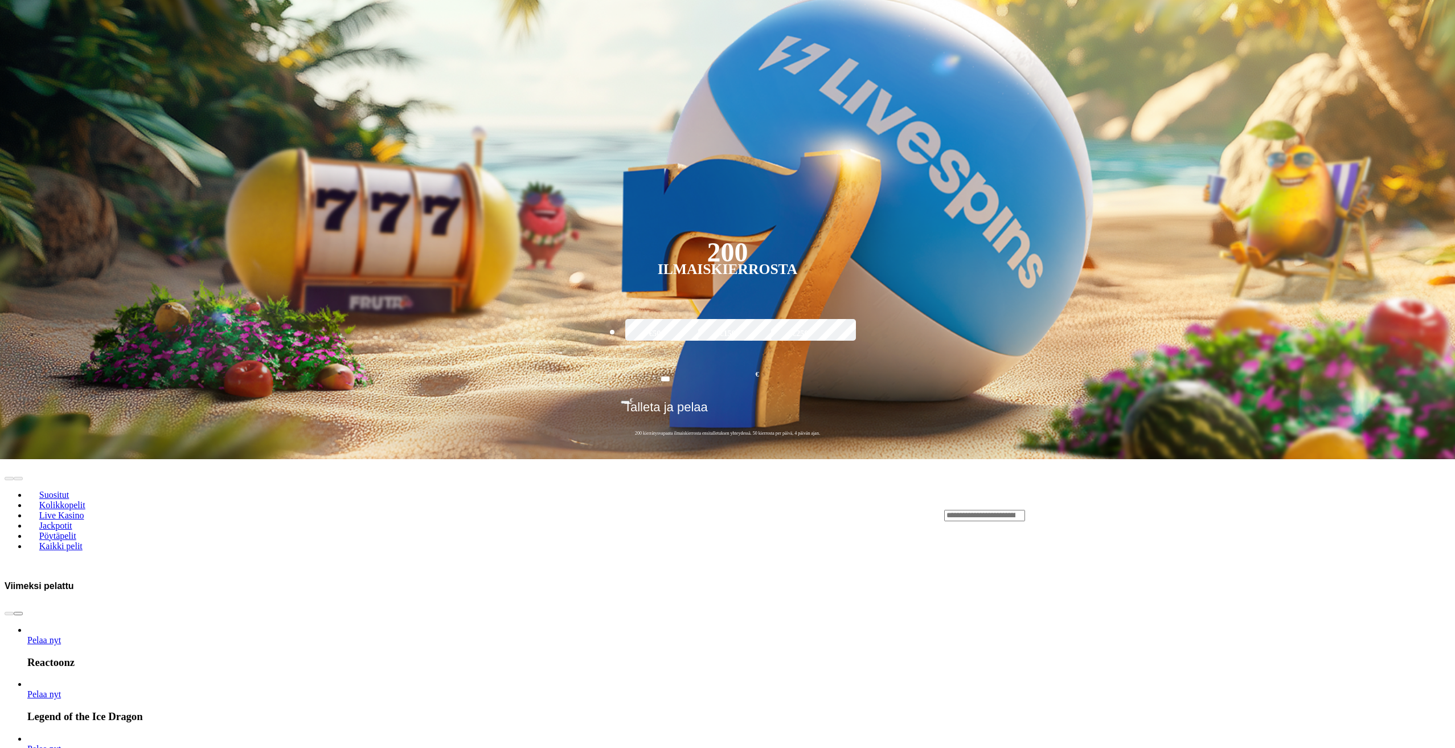
click at [23, 612] on button "next slide" at bounding box center [18, 613] width 9 height 3
click at [9, 613] on span "chevron-left icon" at bounding box center [9, 613] width 0 height 0
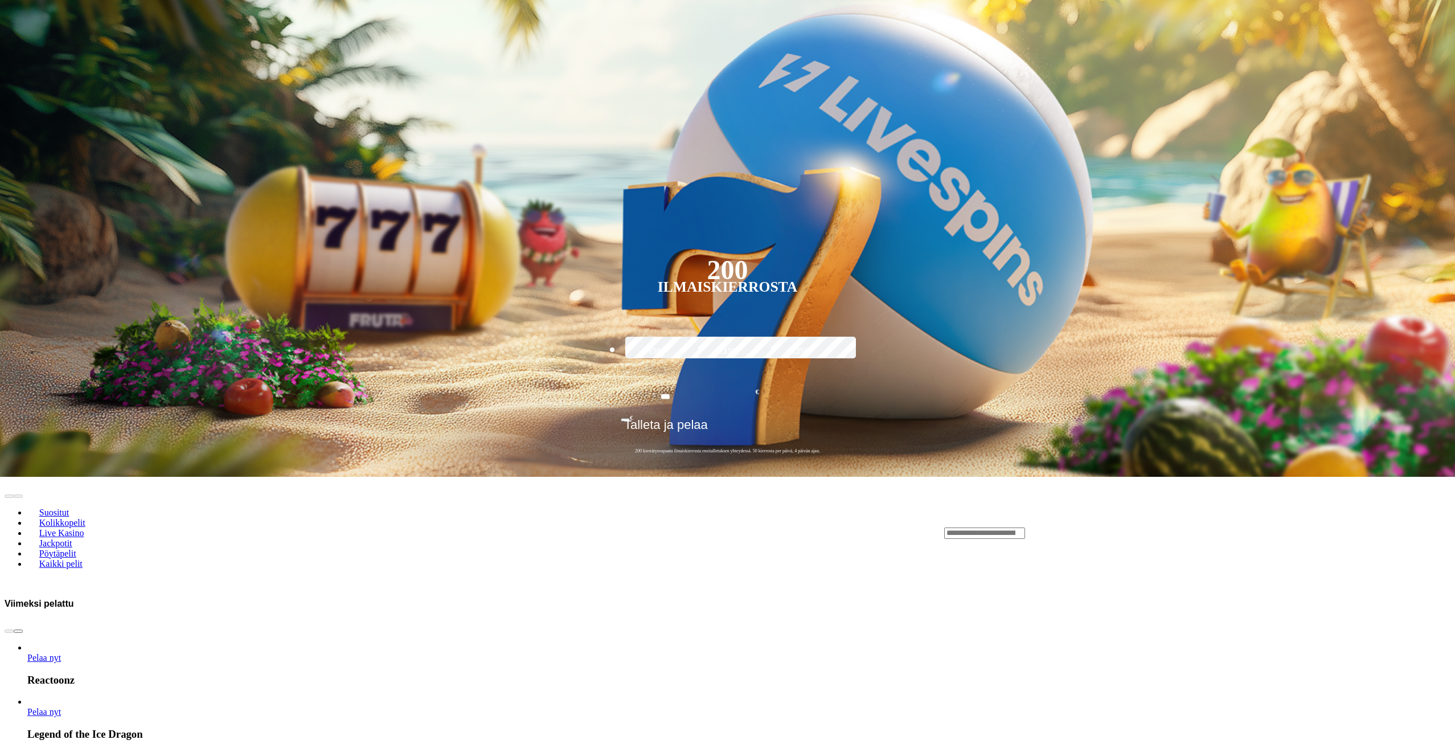
scroll to position [0, 0]
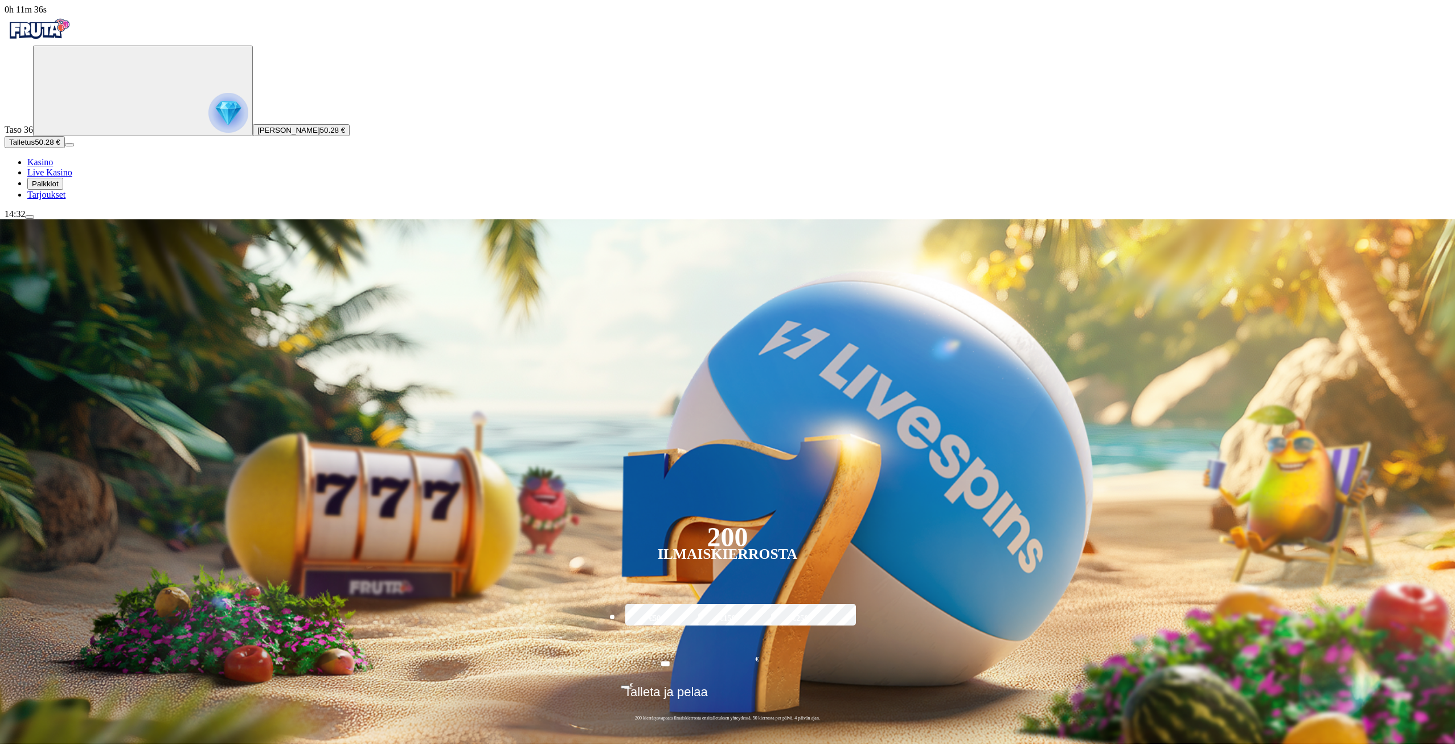
type input "*******"
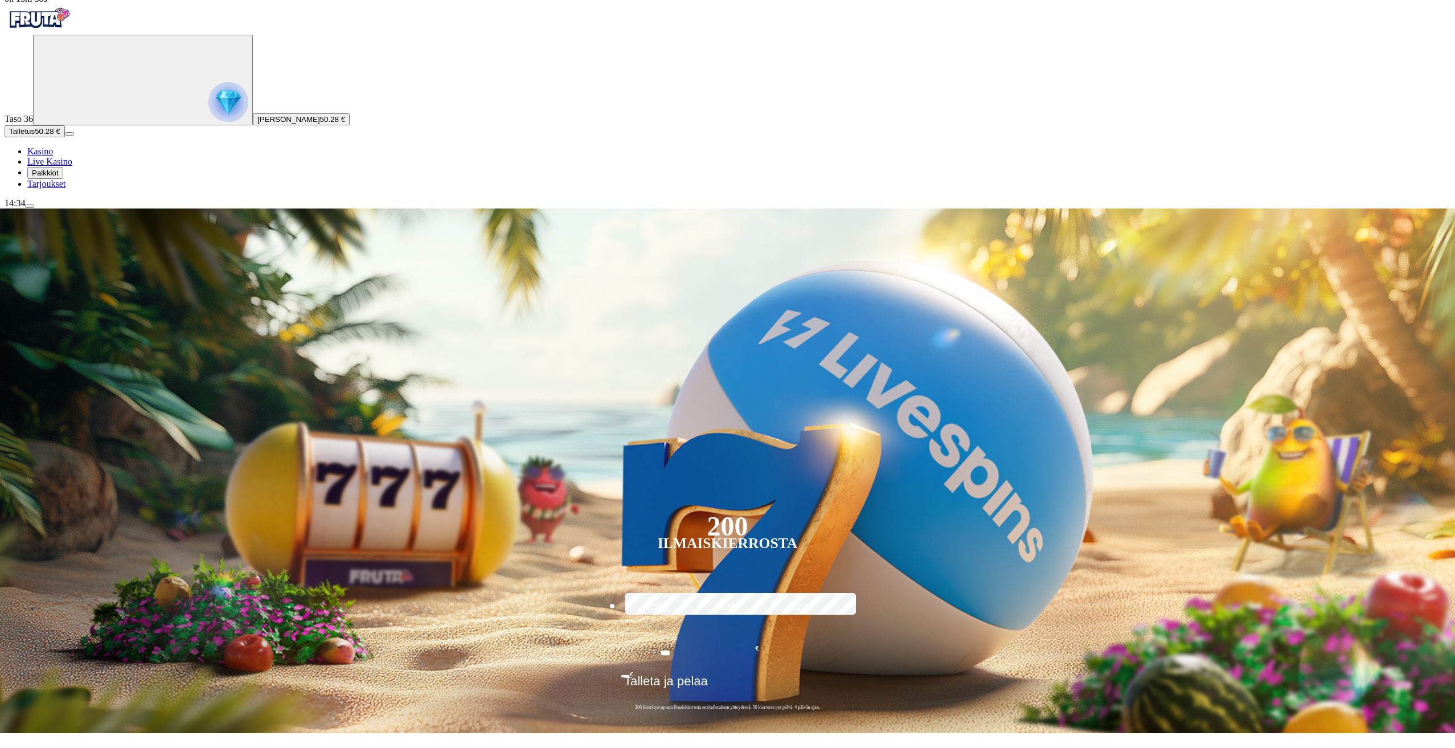
scroll to position [342, 0]
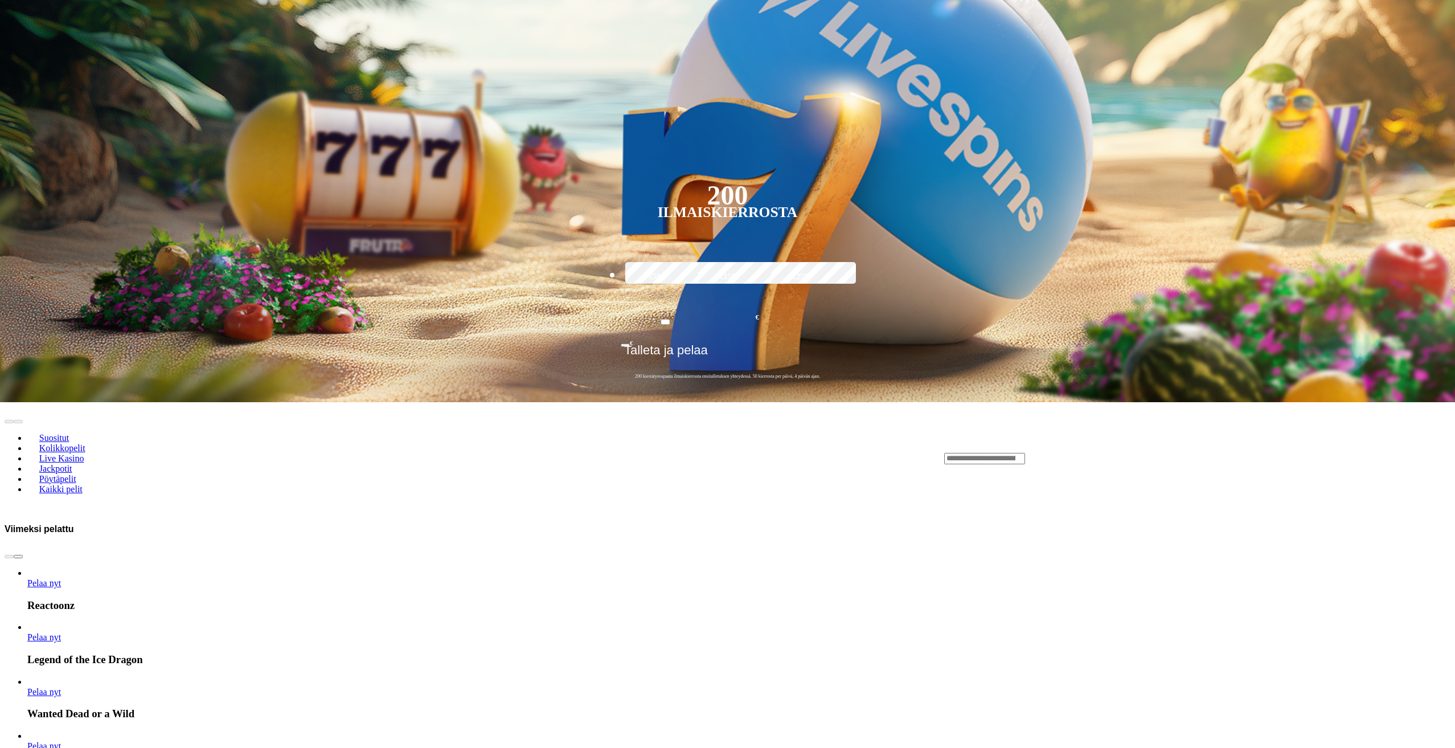
click at [18, 556] on span "chevron-right icon" at bounding box center [18, 556] width 0 height 0
click at [9, 556] on span "chevron-left icon" at bounding box center [9, 556] width 0 height 0
click at [1025, 453] on input "Search" at bounding box center [984, 458] width 81 height 11
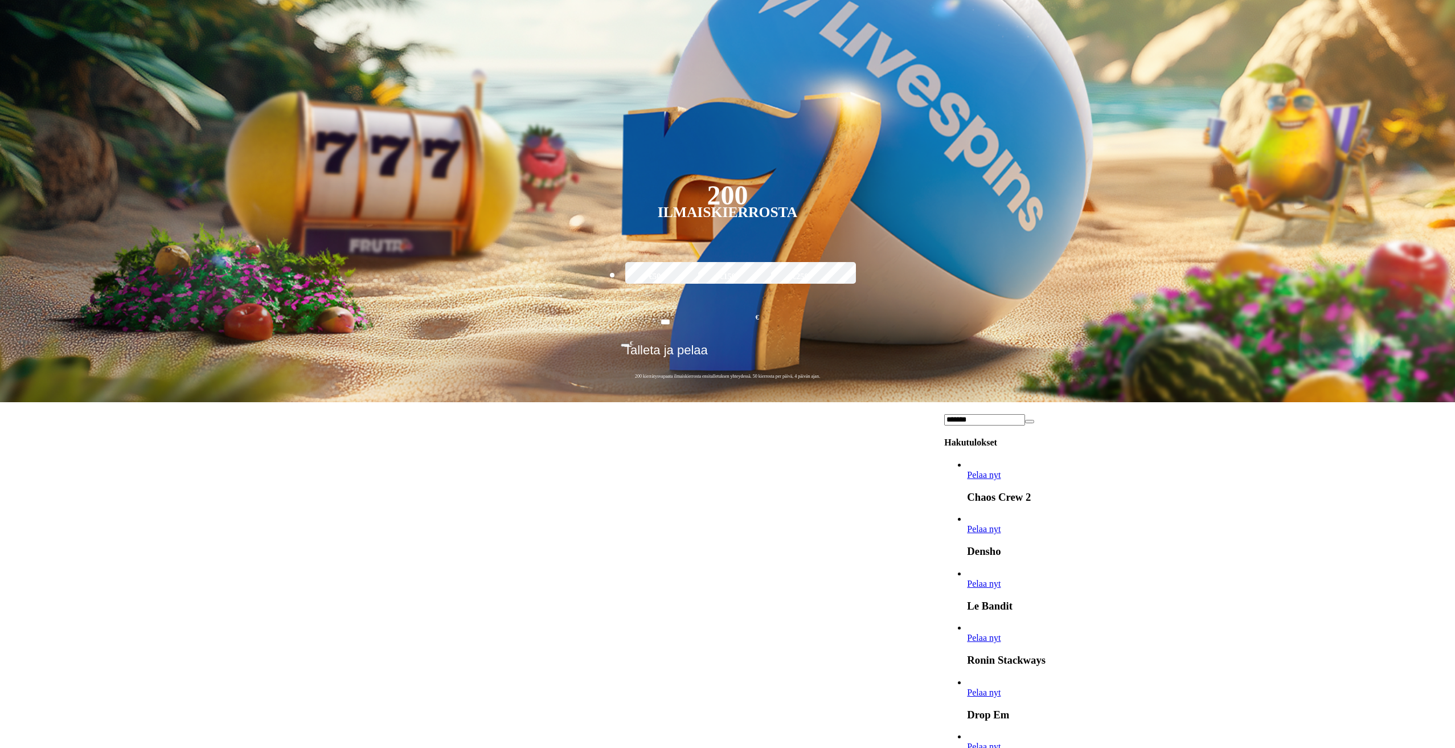
scroll to position [10497, 0]
type input "*******"
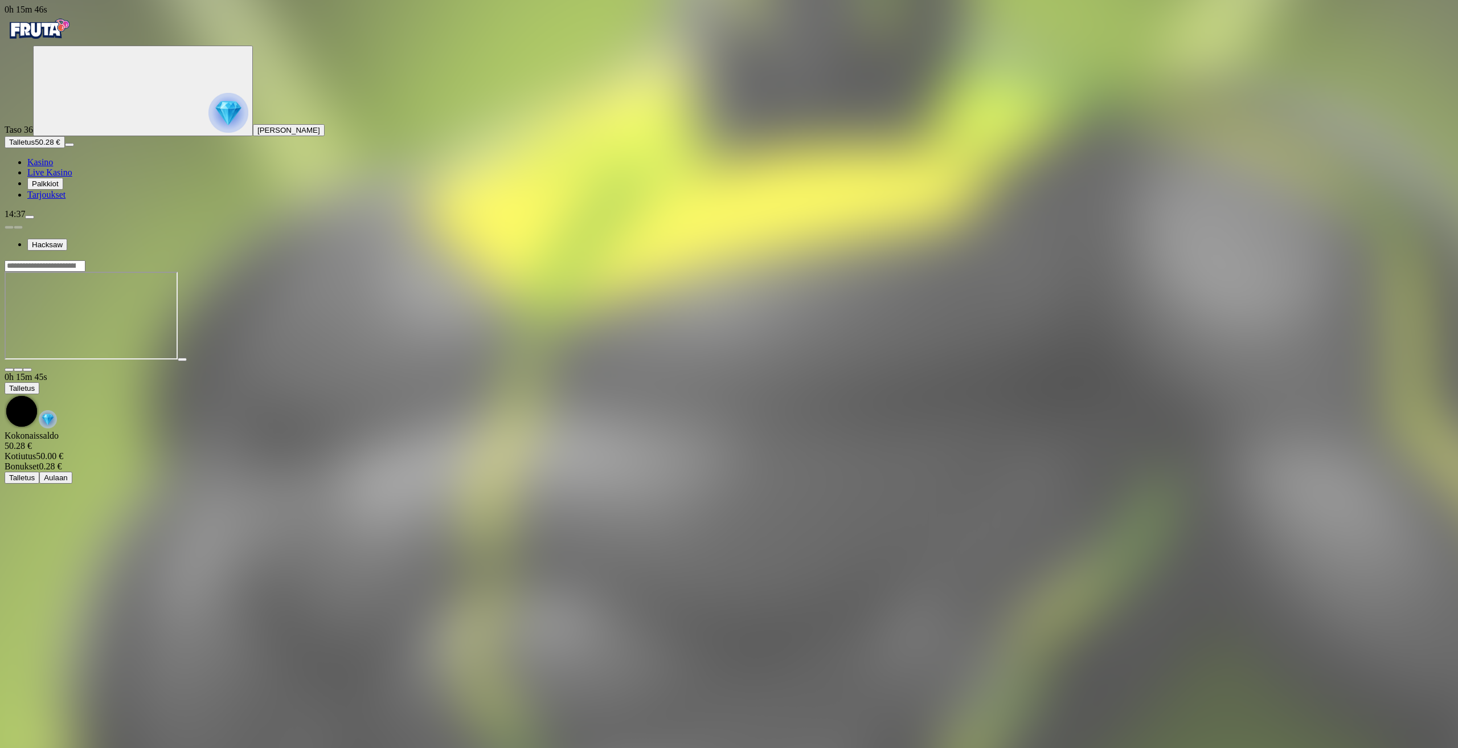
click at [85, 260] on input "Search" at bounding box center [45, 265] width 81 height 11
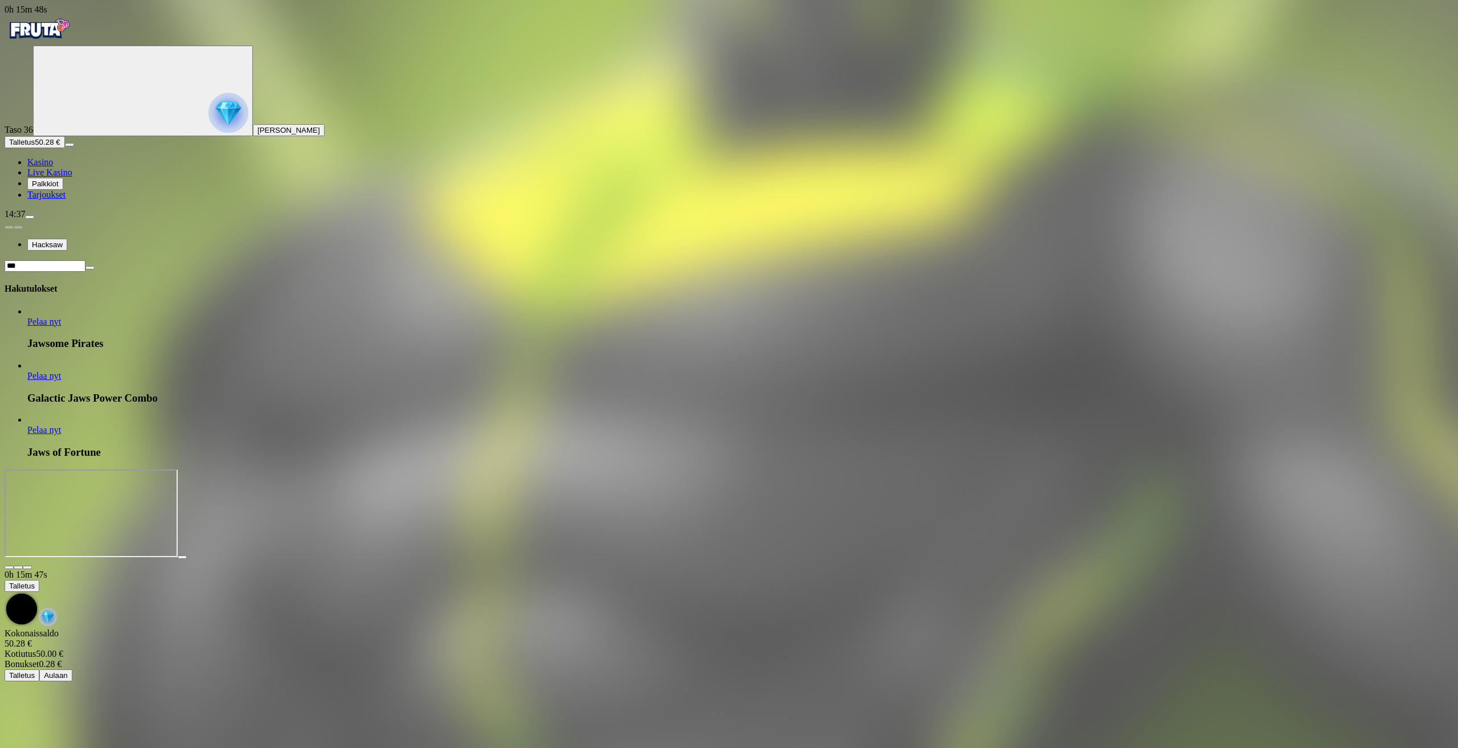
type input "***"
click at [61, 317] on span "Pelaa nyt" at bounding box center [44, 322] width 34 height 10
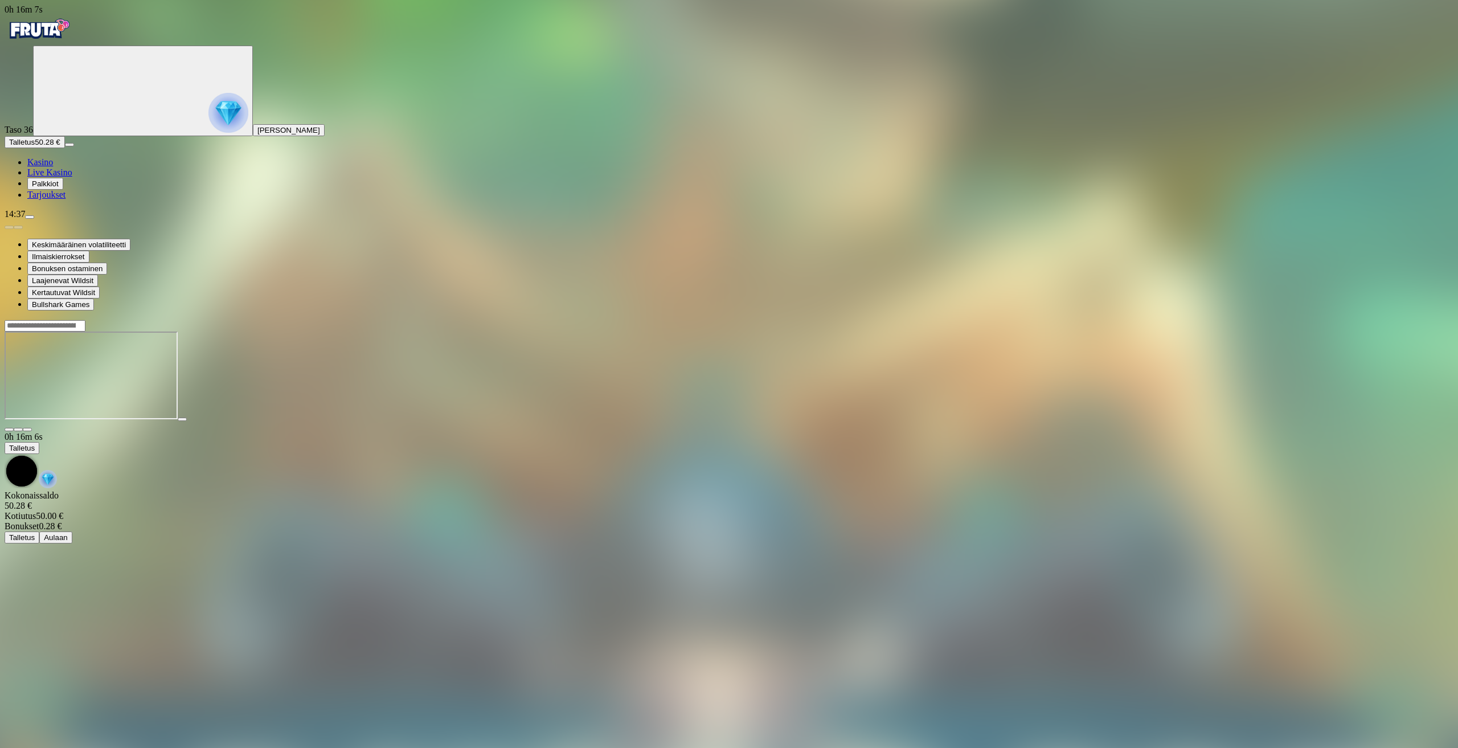
click at [73, 34] on img "Primary" at bounding box center [39, 29] width 68 height 28
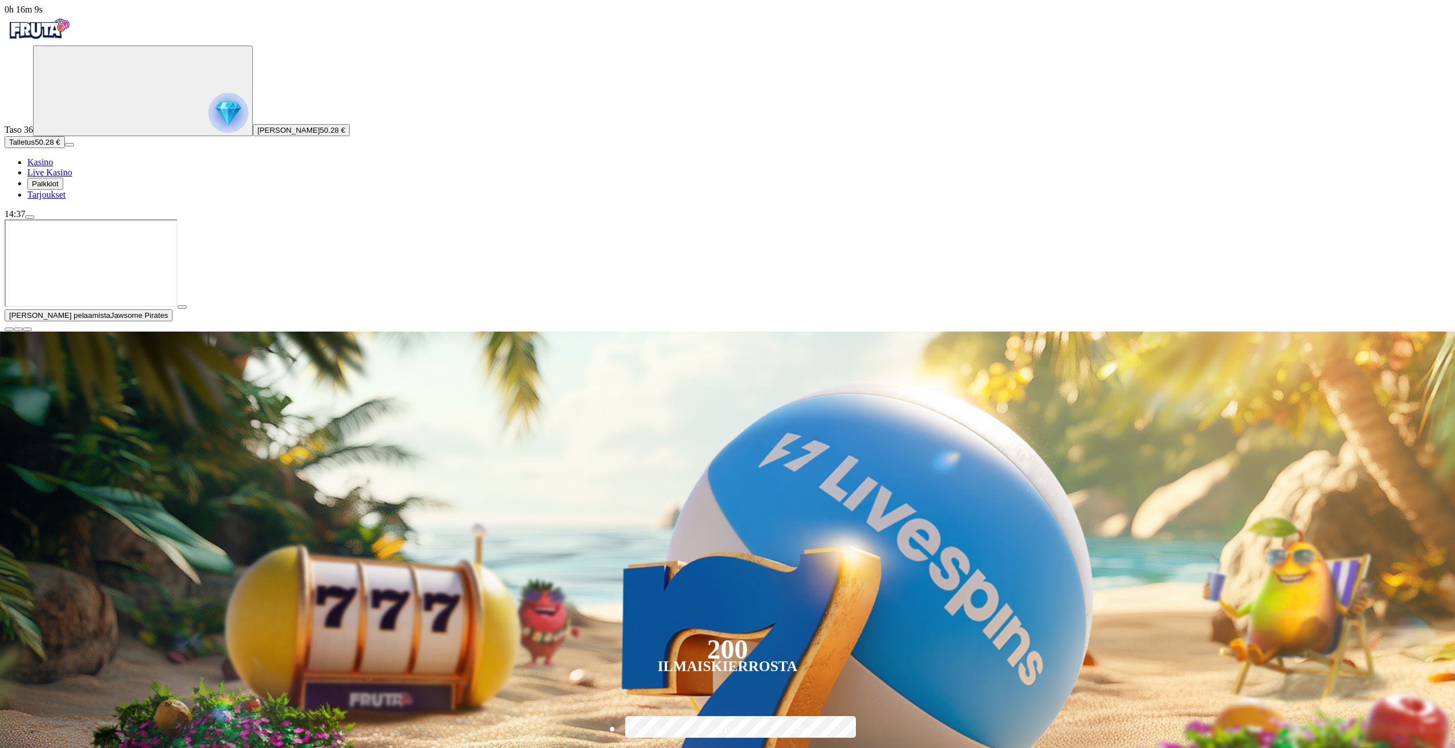
click at [30, 217] on span "menu icon" at bounding box center [30, 217] width 0 height 0
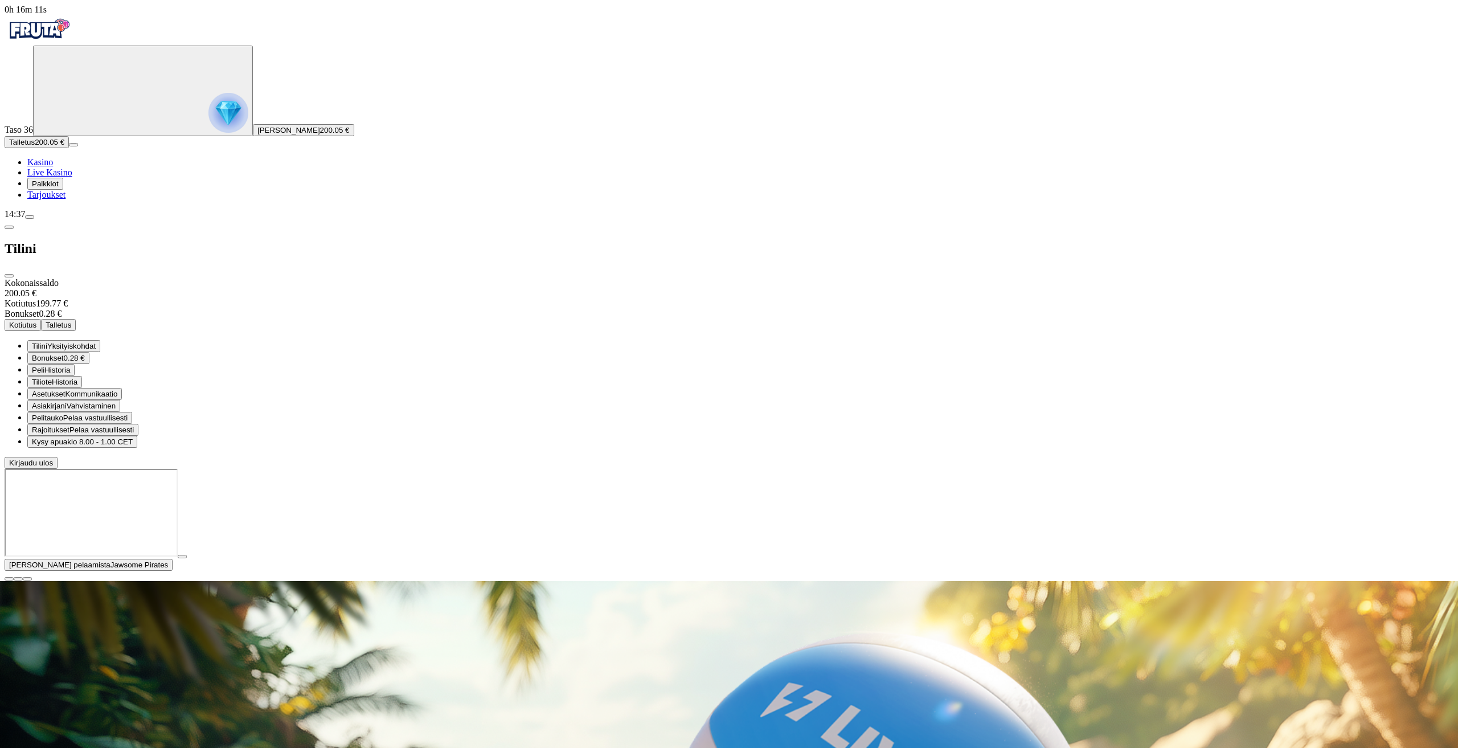
click at [41, 319] on button "Kotiutus" at bounding box center [23, 325] width 36 height 12
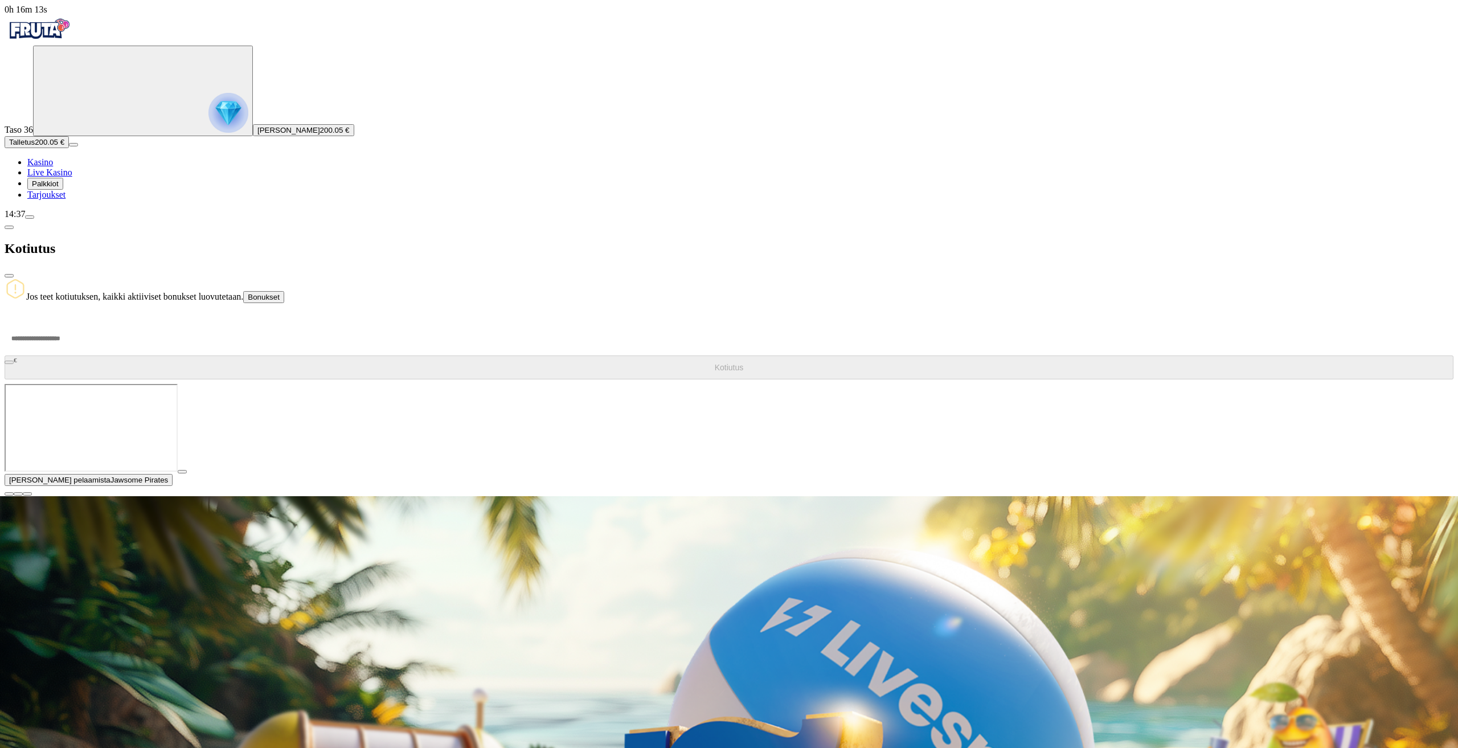
click at [81, 321] on input "number" at bounding box center [43, 338] width 77 height 34
type input "***"
click at [292, 355] on button "Kotiutus" at bounding box center [729, 367] width 1449 height 24
click at [380, 219] on div "Kotiutus" at bounding box center [729, 248] width 1449 height 59
click at [9, 276] on span "close icon" at bounding box center [9, 276] width 0 height 0
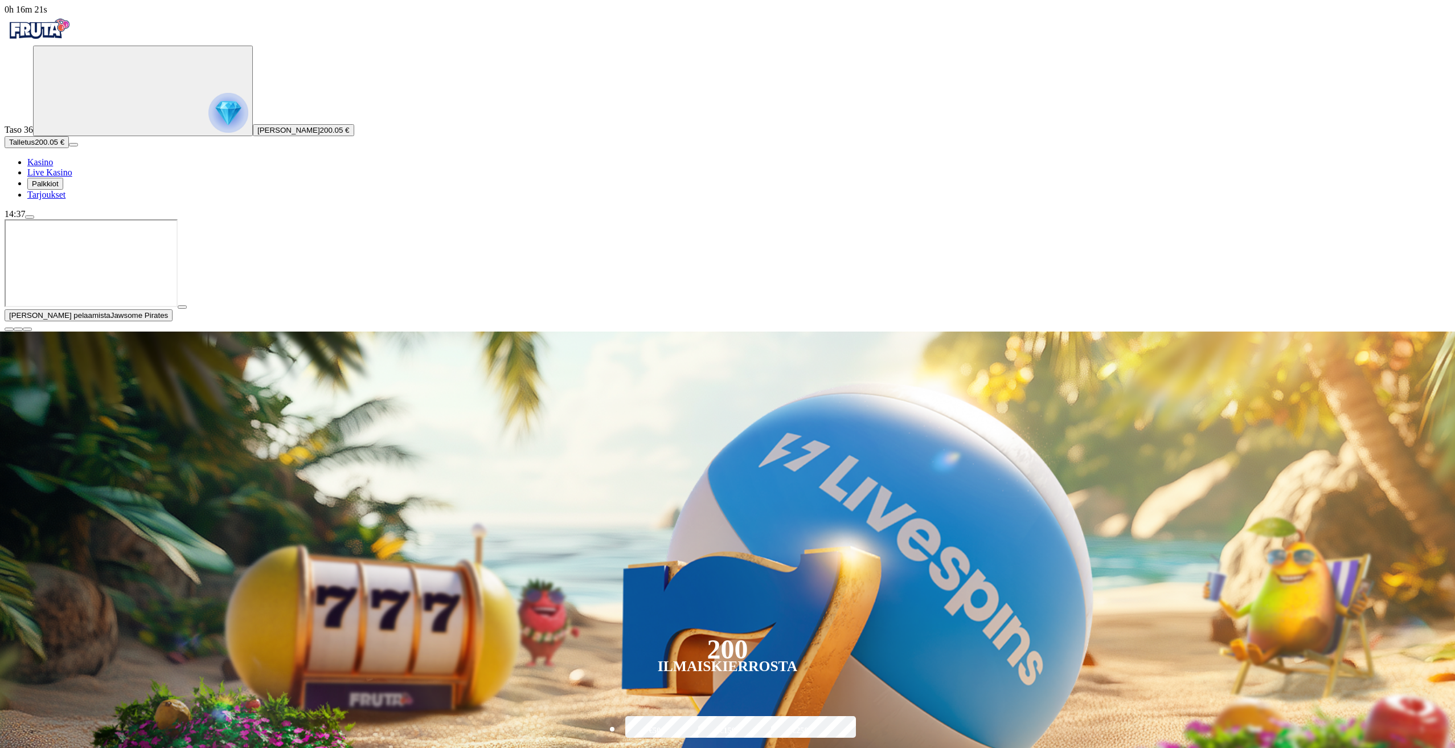
click at [30, 217] on span "menu icon" at bounding box center [30, 217] width 0 height 0
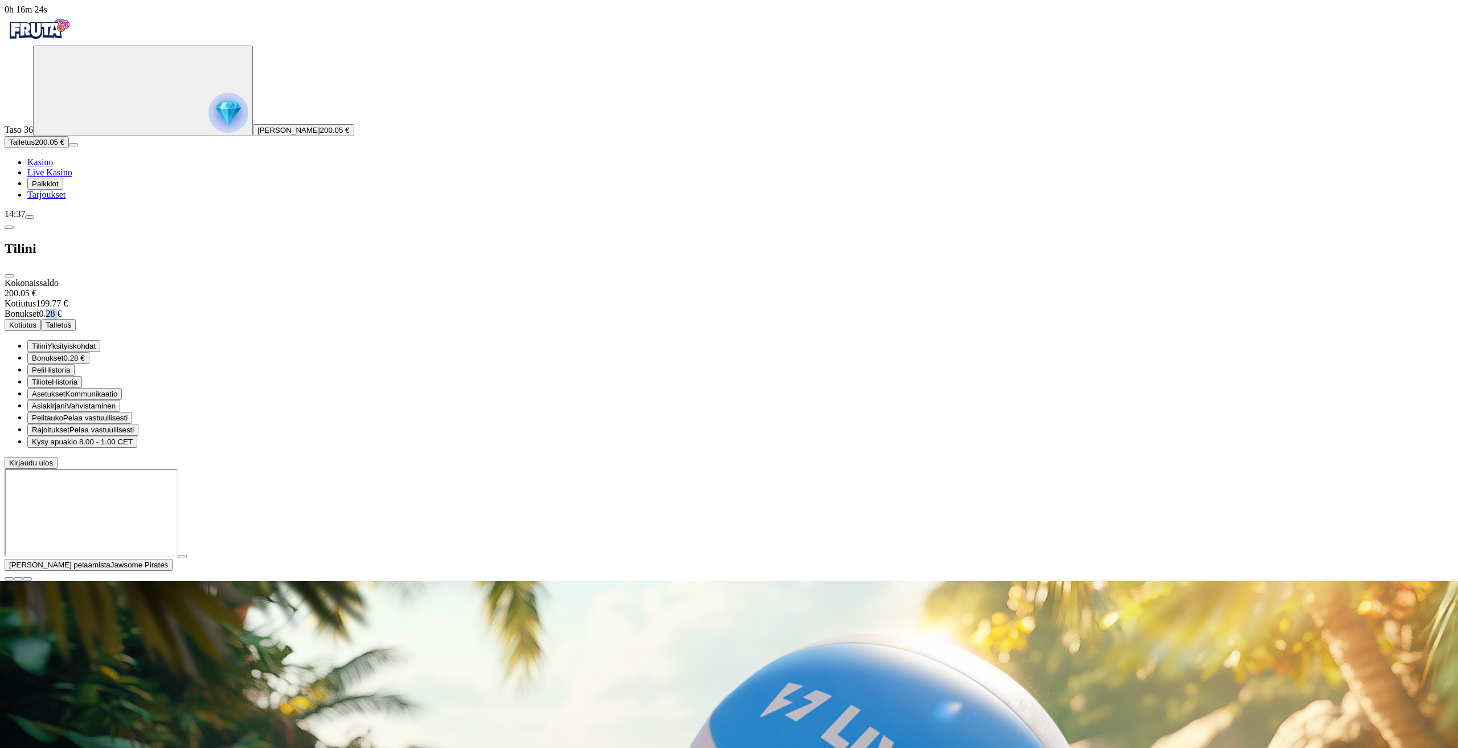
drag, startPoint x: 312, startPoint y: 95, endPoint x: 337, endPoint y: 119, distance: 35.0
click at [327, 309] on div "Bonukset 0.28 €" at bounding box center [729, 314] width 1449 height 10
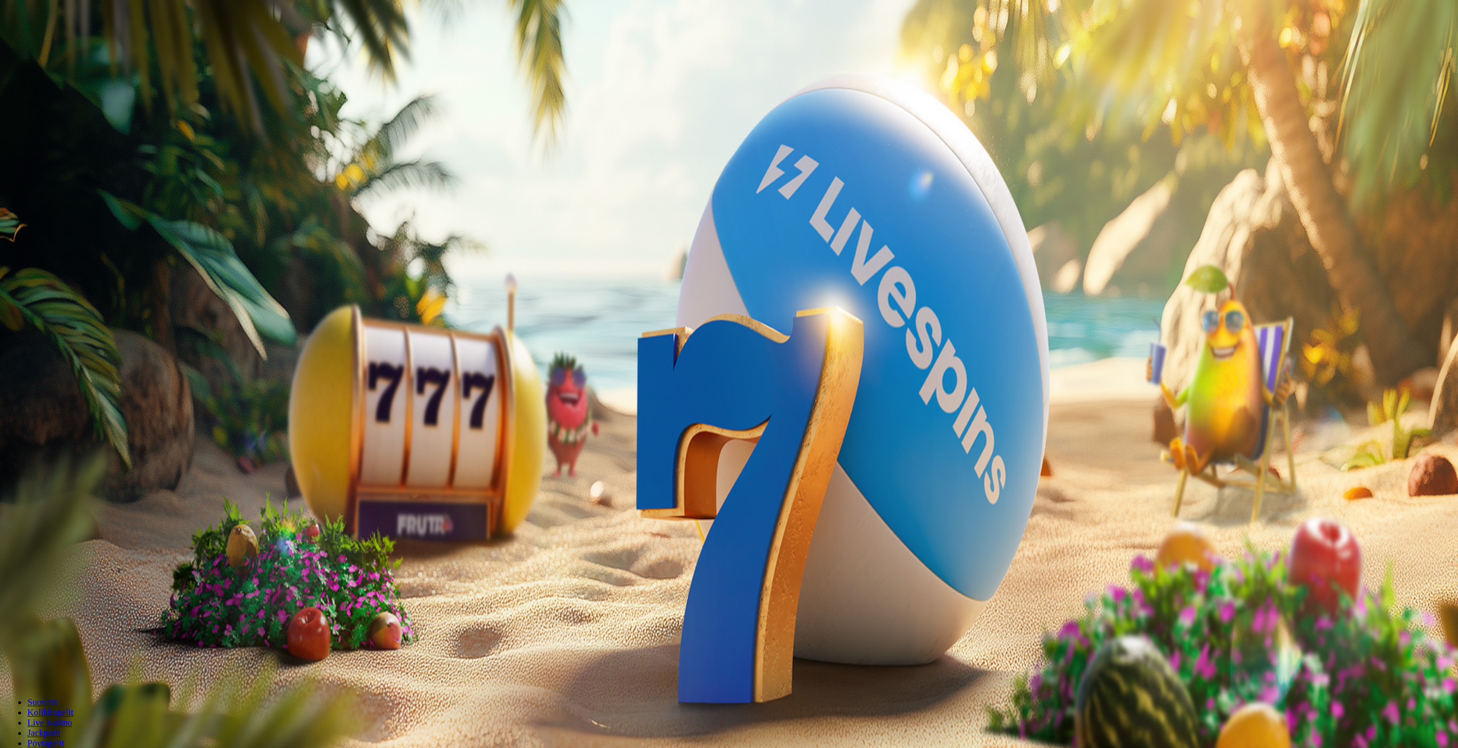
drag, startPoint x: 319, startPoint y: 19, endPoint x: 321, endPoint y: 13, distance: 5.9
click at [9, 276] on span "close icon" at bounding box center [9, 276] width 0 height 0
